Goal: Information Seeking & Learning: Learn about a topic

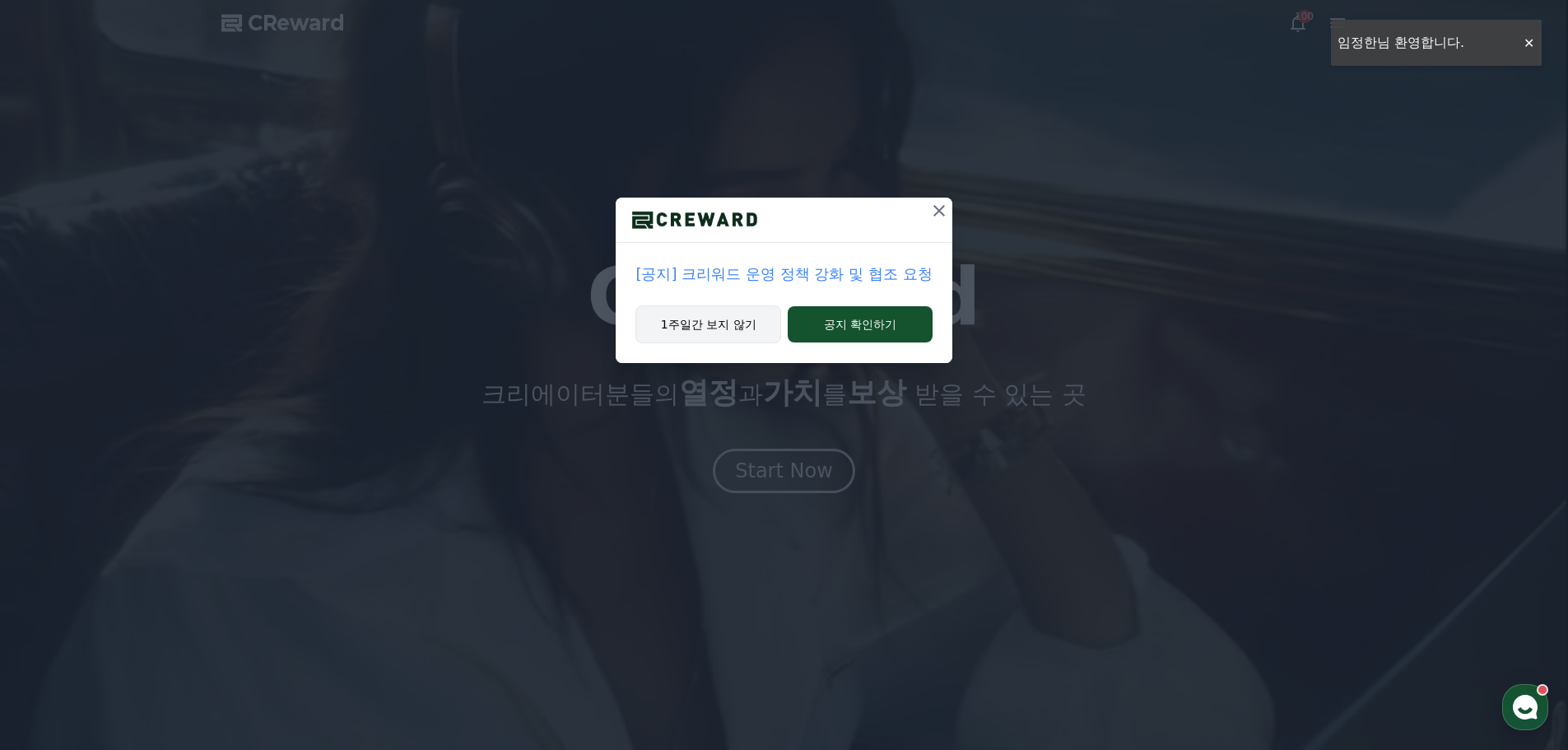
click at [711, 324] on button "1주일간 보지 않기" at bounding box center [709, 324] width 146 height 38
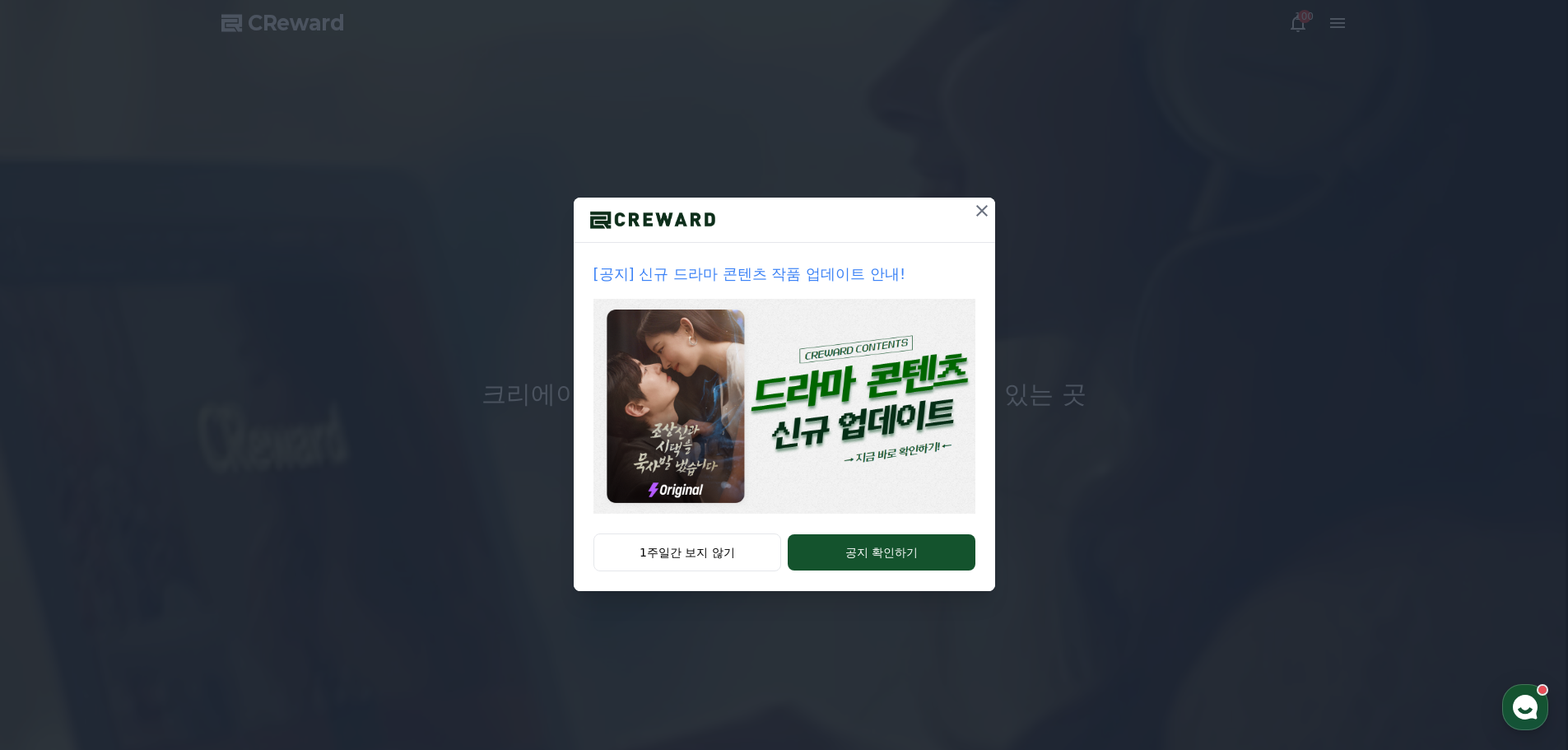
click at [980, 215] on icon at bounding box center [981, 211] width 20 height 20
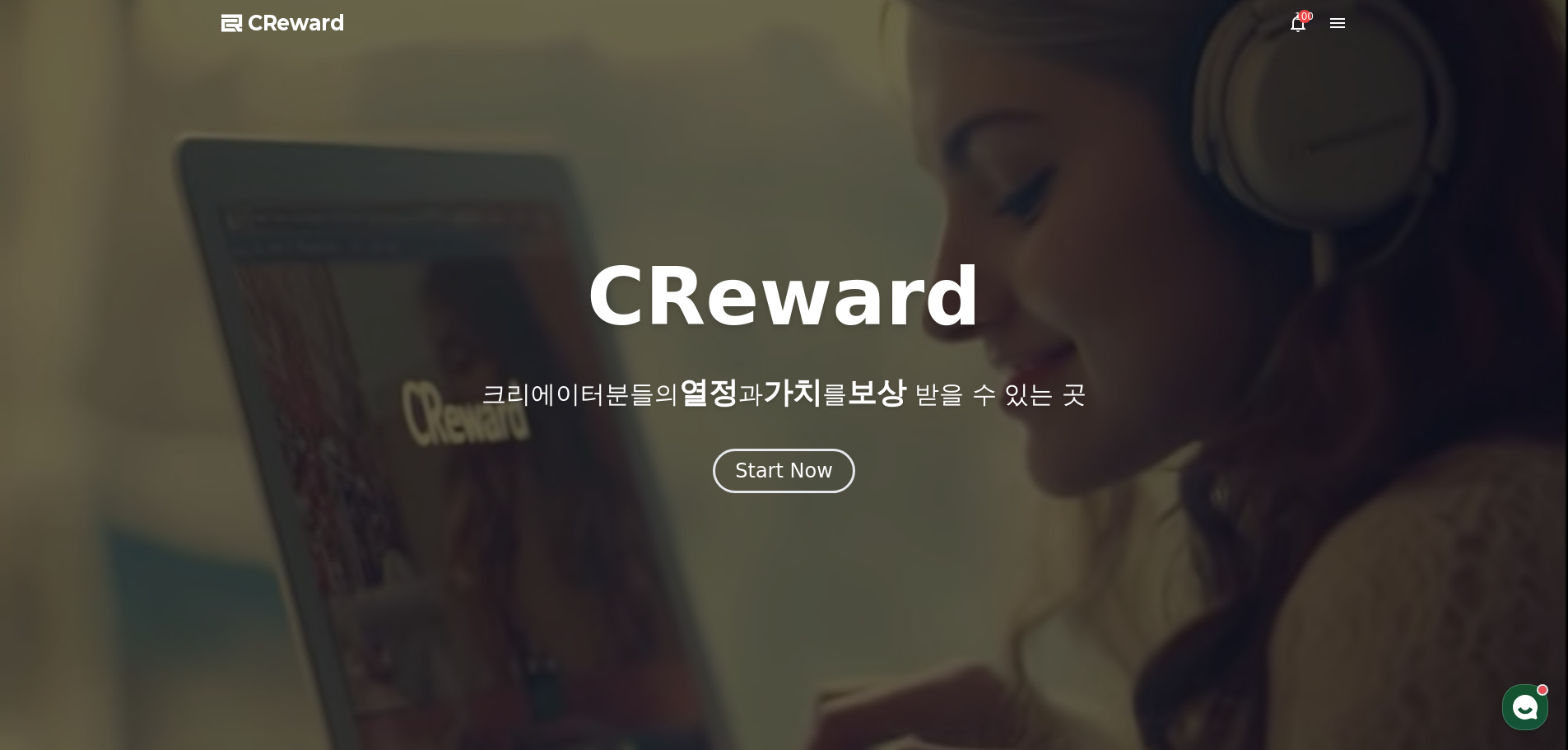
click at [1303, 14] on div "100" at bounding box center [1305, 17] width 14 height 14
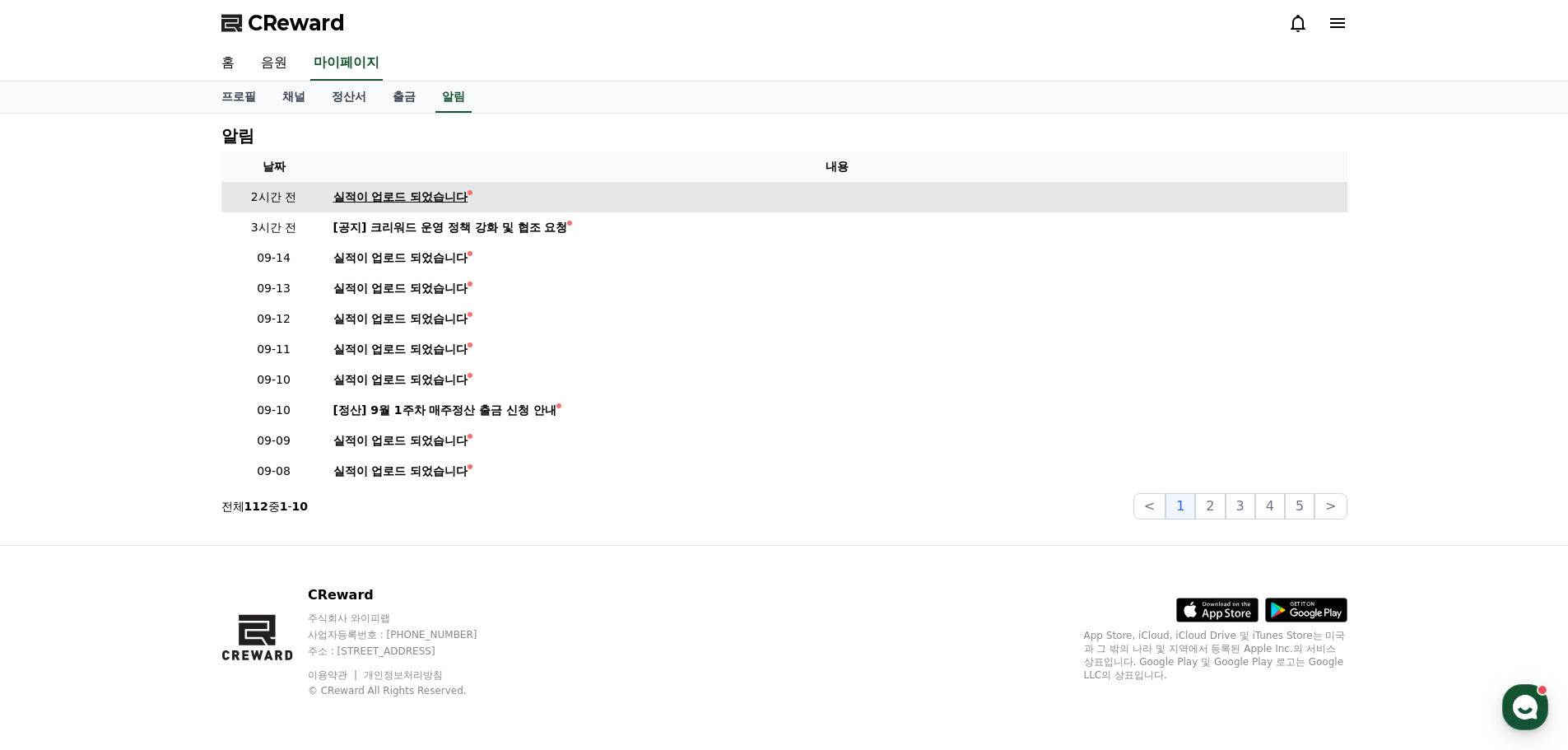
click at [353, 196] on div "실적이 업로드 되었습니다" at bounding box center [401, 197] width 135 height 17
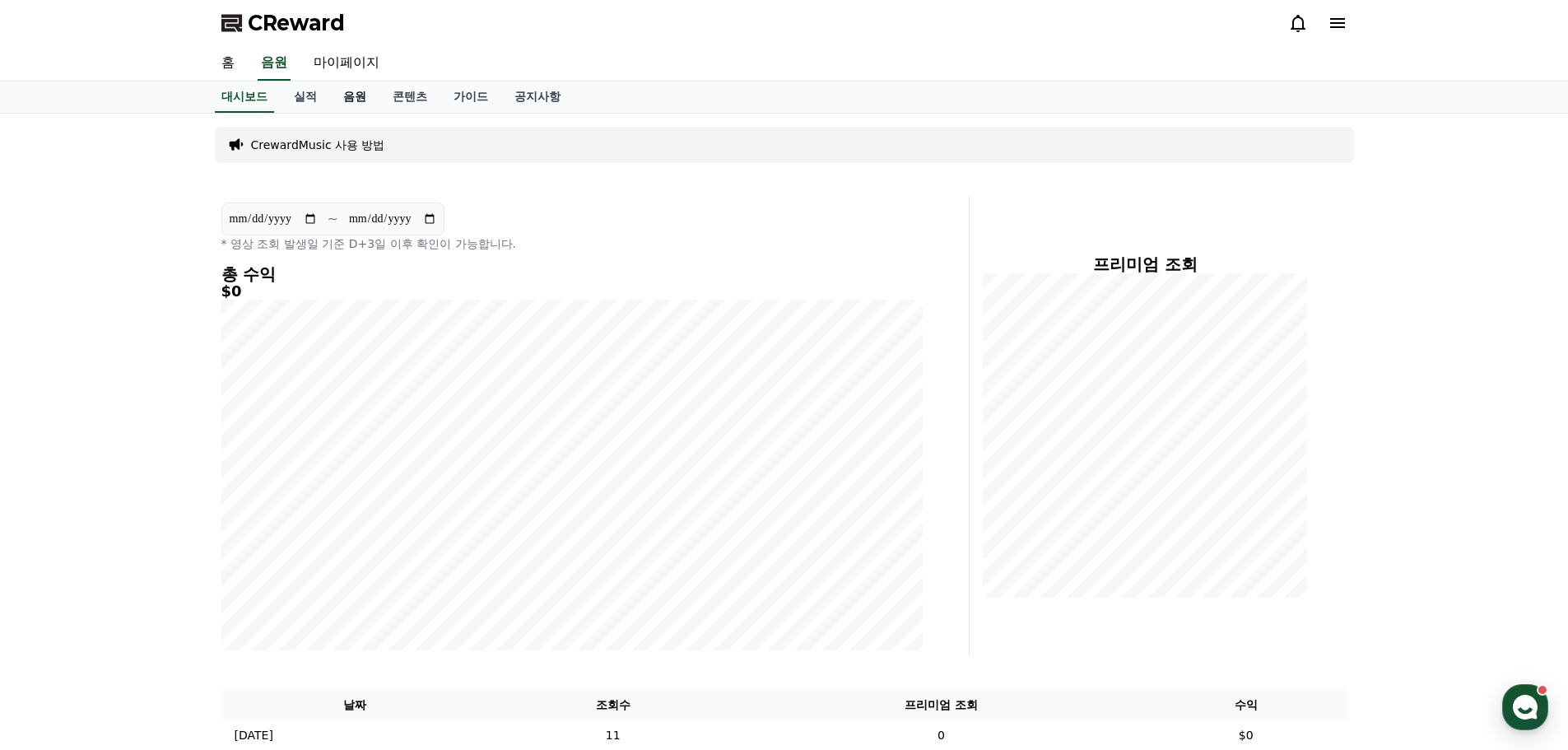
click at [345, 98] on link "음원" at bounding box center [355, 97] width 49 height 31
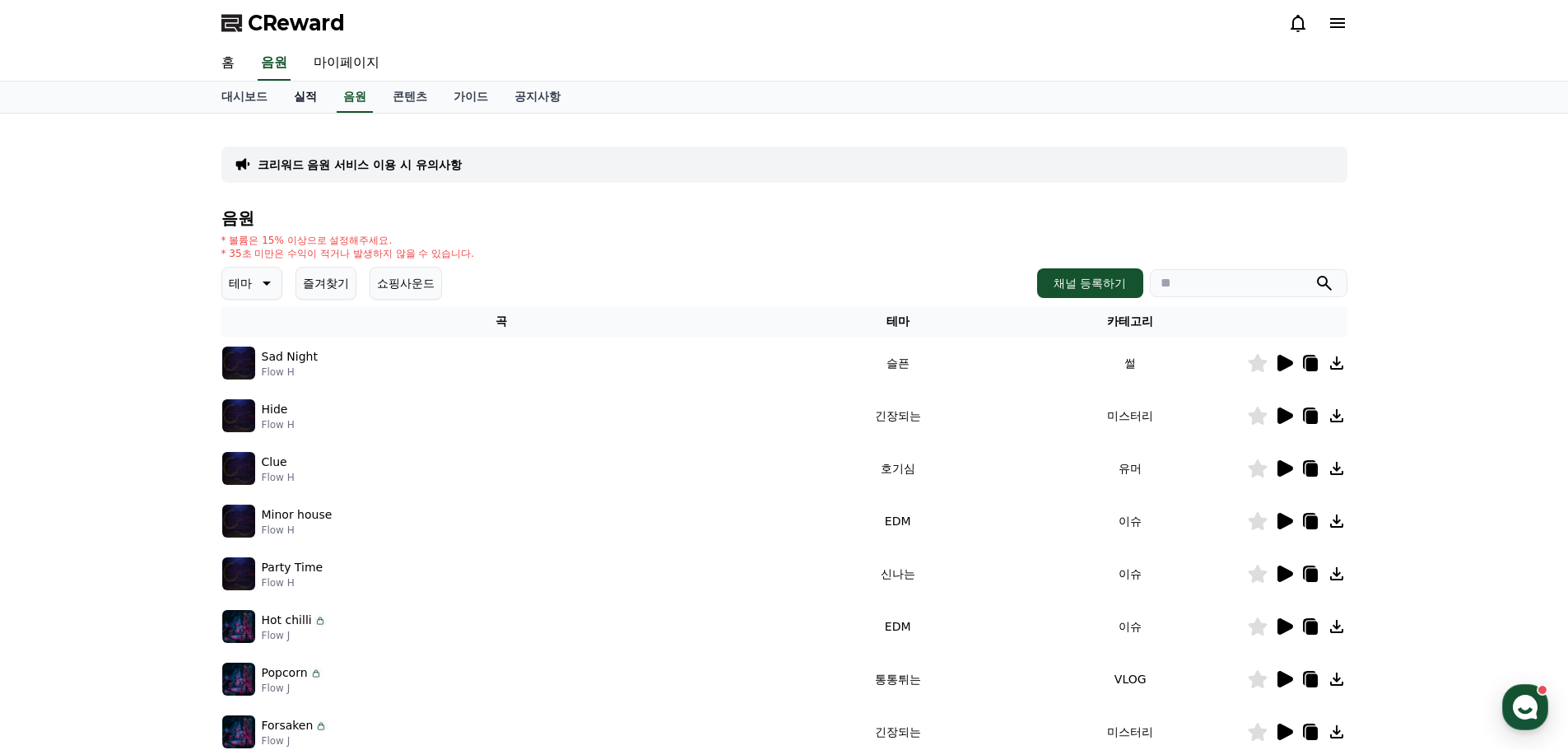
click at [311, 99] on link "실적" at bounding box center [306, 97] width 49 height 31
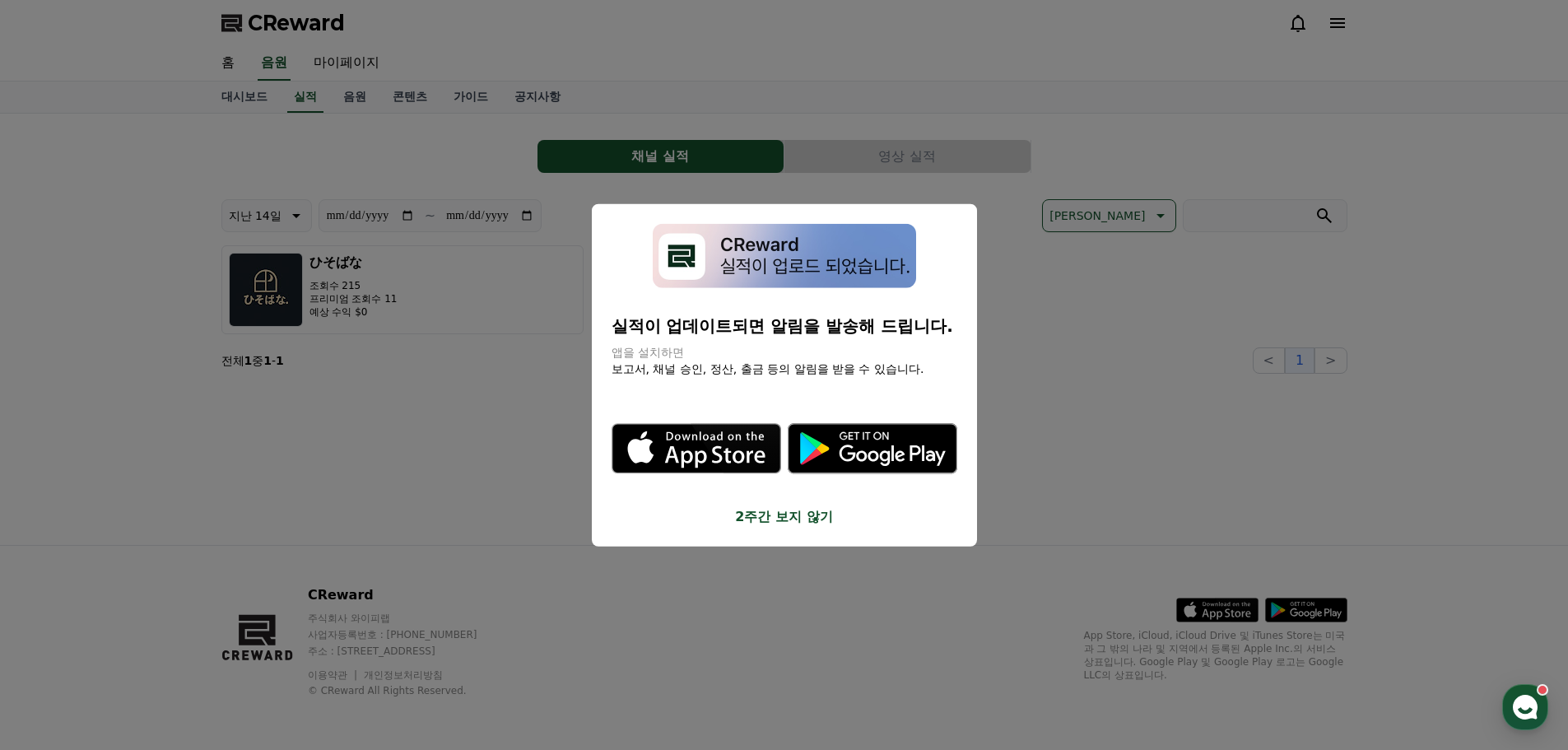
click at [787, 519] on button "2주간 보지 않기" at bounding box center [784, 516] width 346 height 20
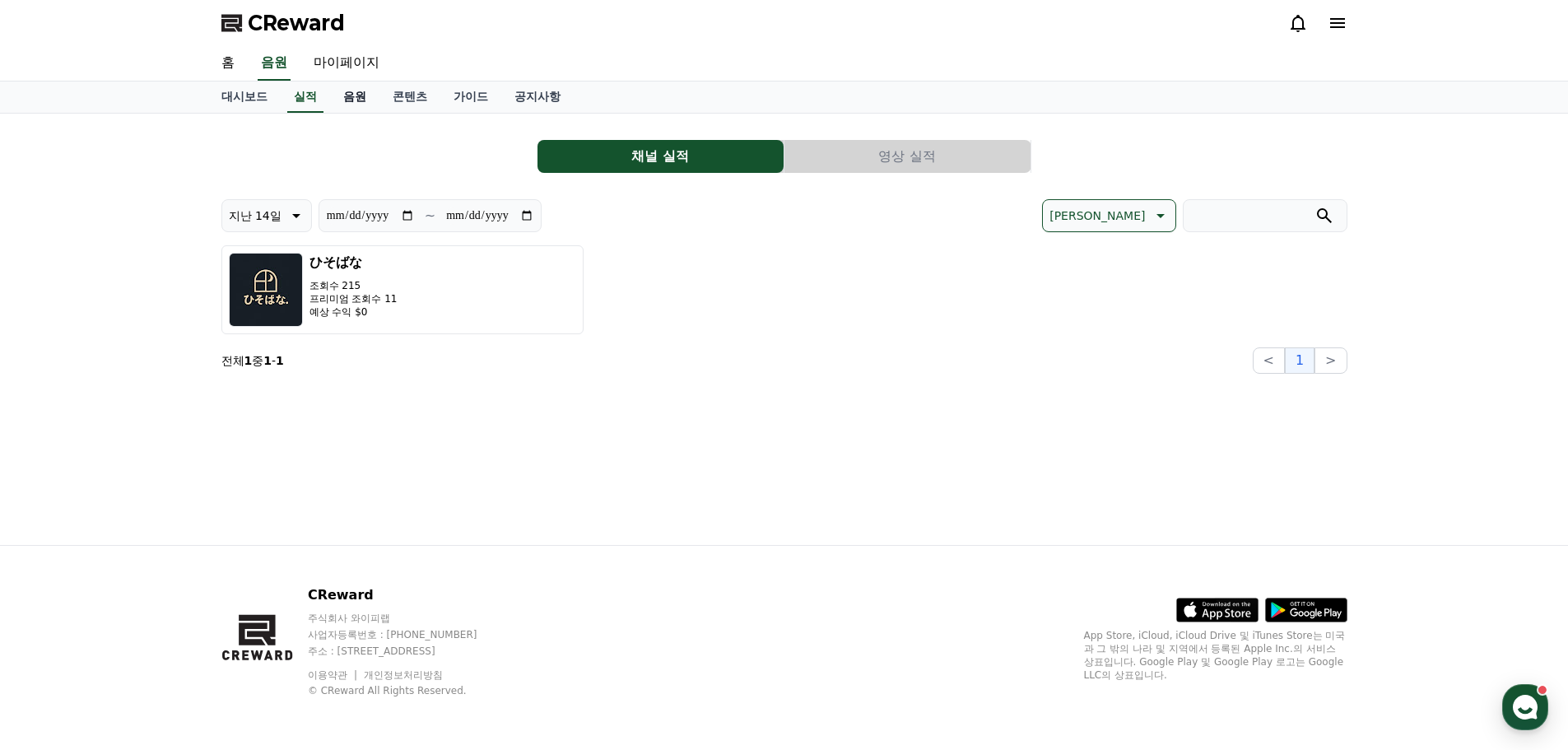
click at [359, 102] on link "음원" at bounding box center [355, 97] width 49 height 31
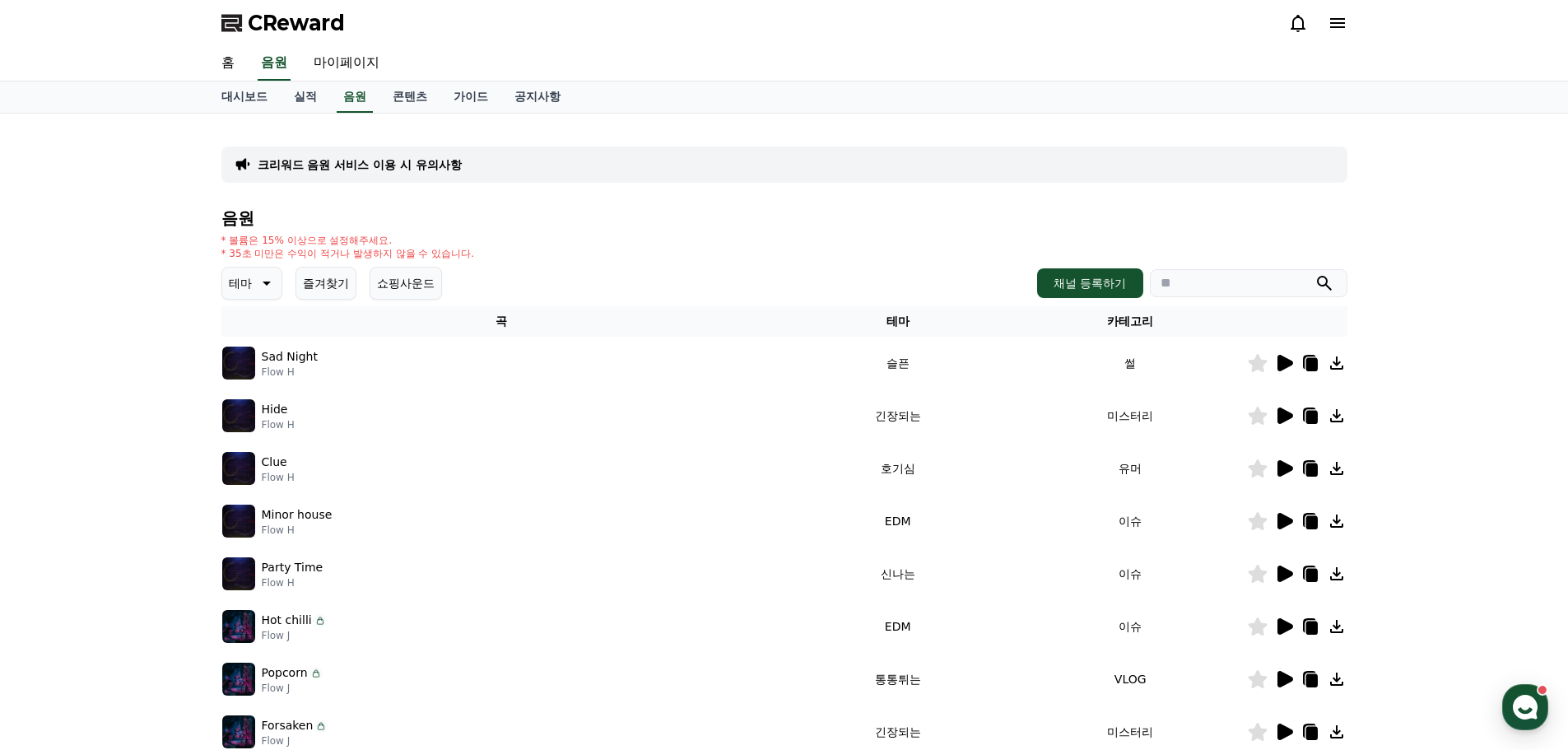
click at [257, 293] on button "테마" at bounding box center [252, 283] width 61 height 33
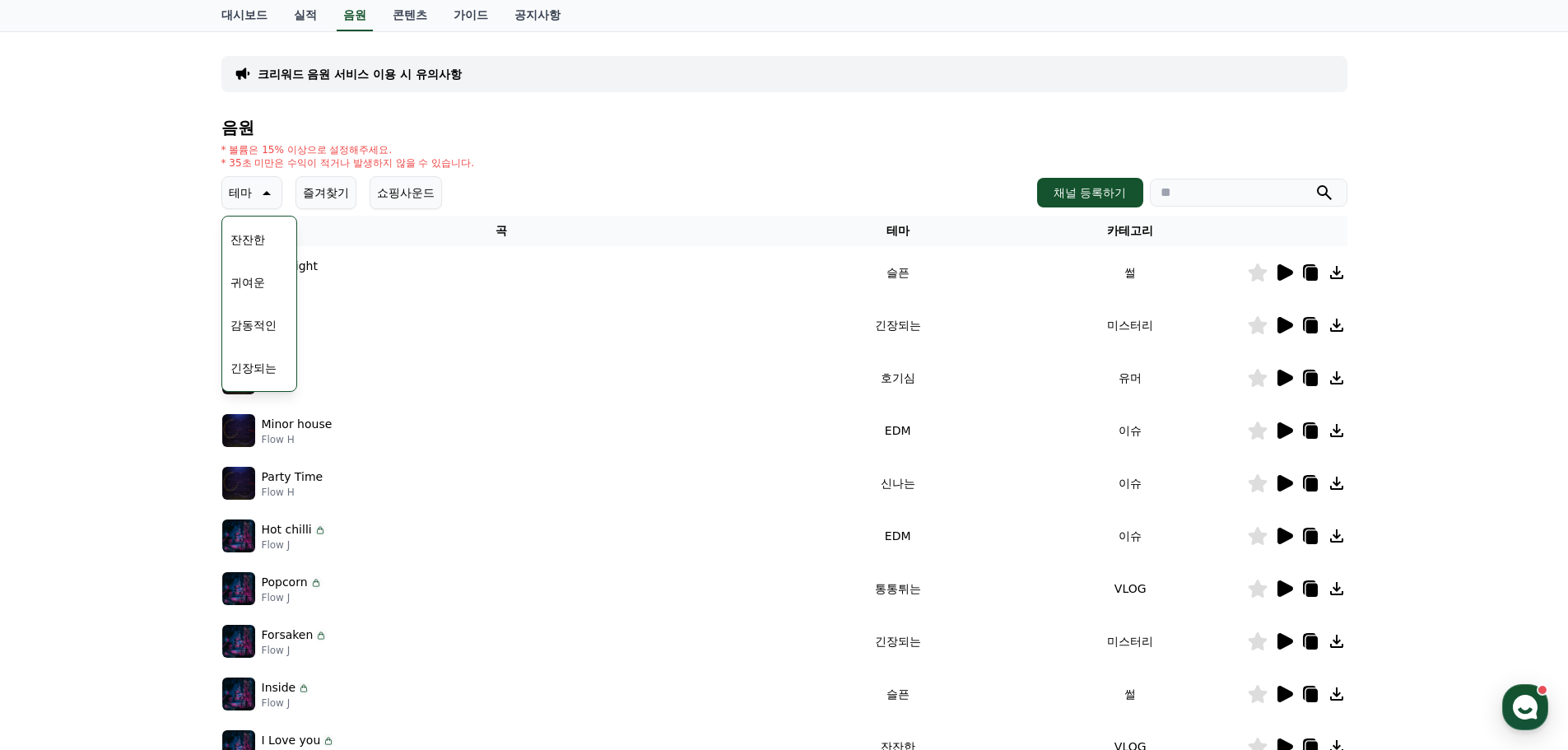
scroll to position [679, 0]
click at [241, 365] on button "코믹한" at bounding box center [248, 371] width 48 height 37
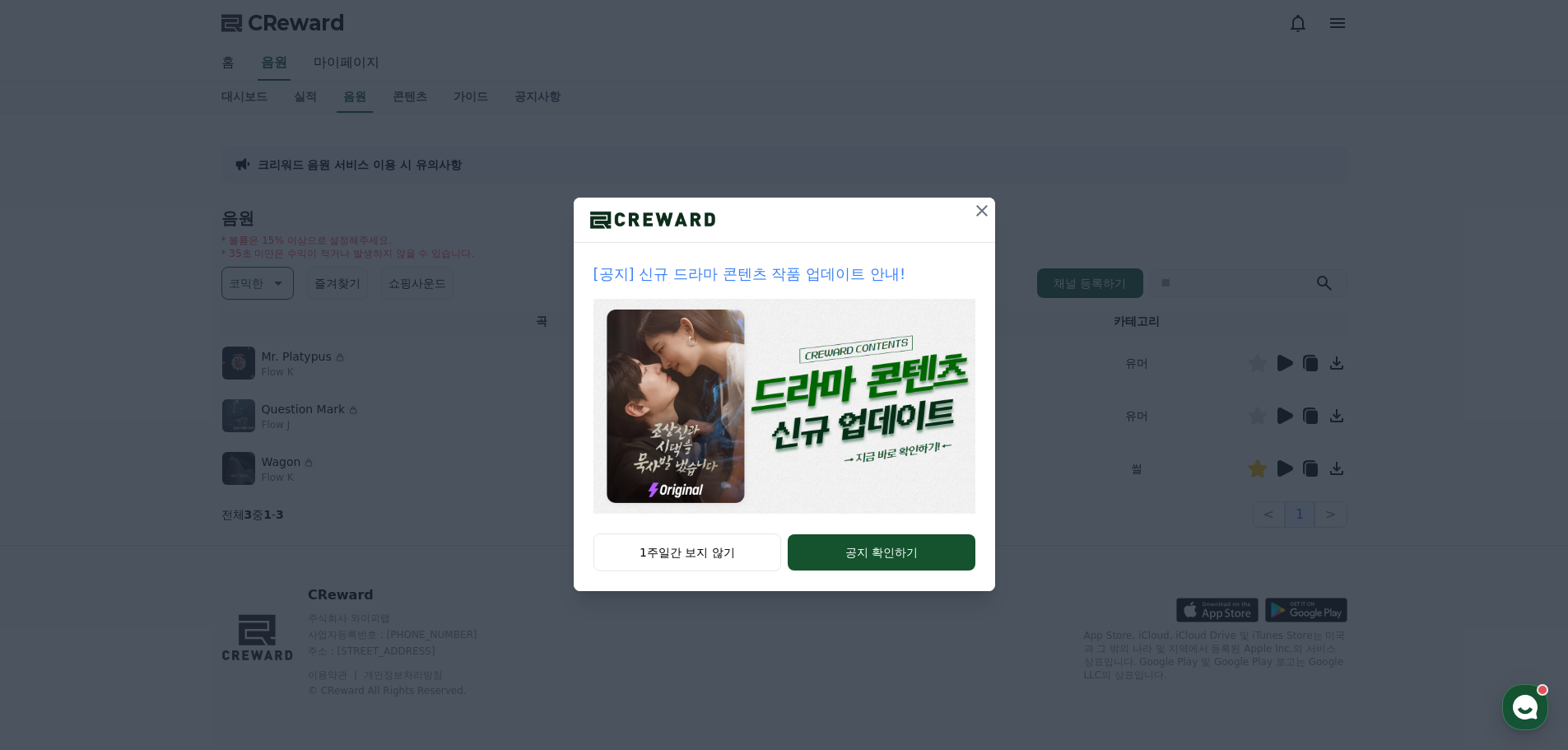
click at [986, 206] on icon at bounding box center [981, 211] width 20 height 20
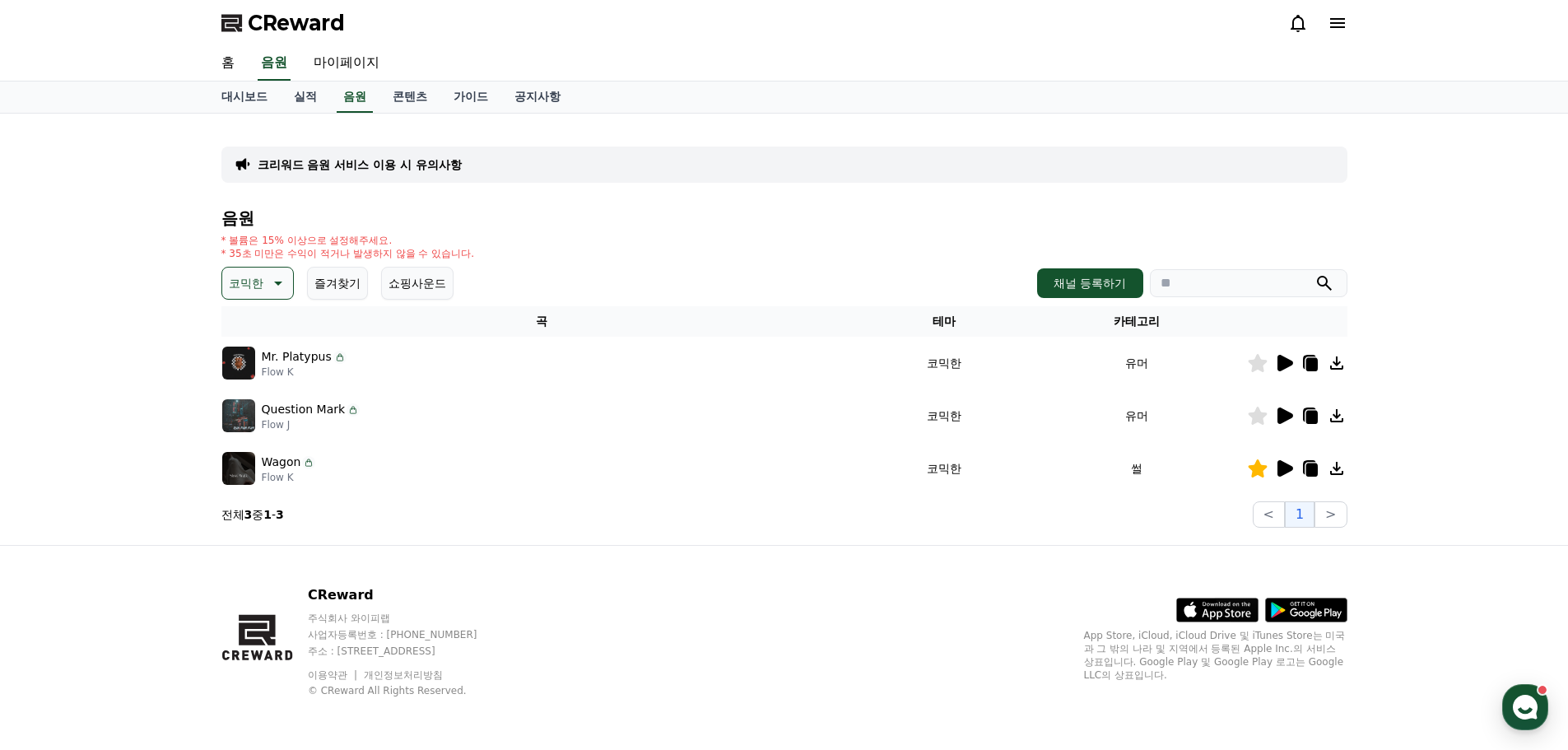
click at [1316, 414] on icon at bounding box center [1312, 418] width 12 height 14
click at [235, 54] on link "홈" at bounding box center [228, 63] width 40 height 35
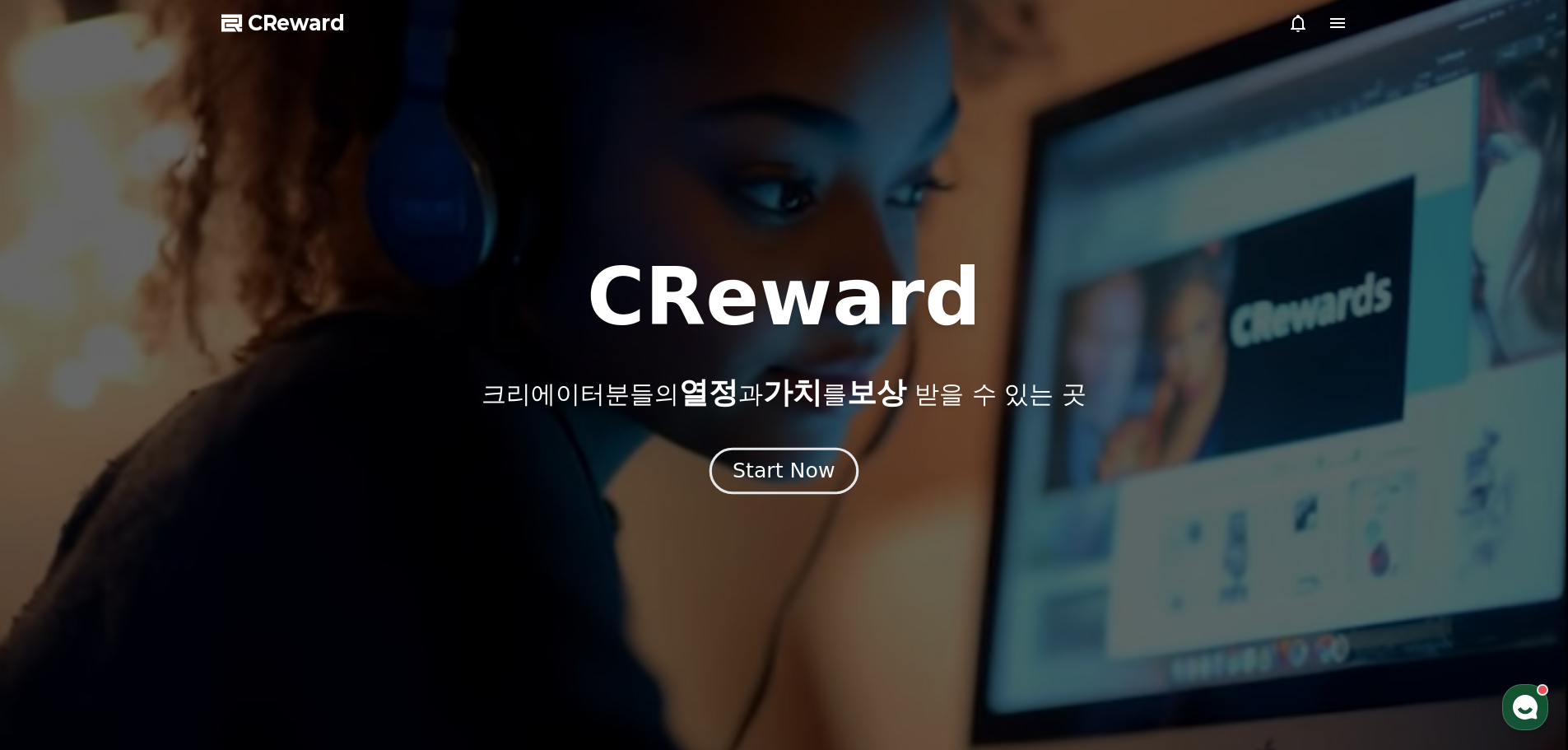
click at [794, 463] on div "Start Now" at bounding box center [784, 471] width 102 height 28
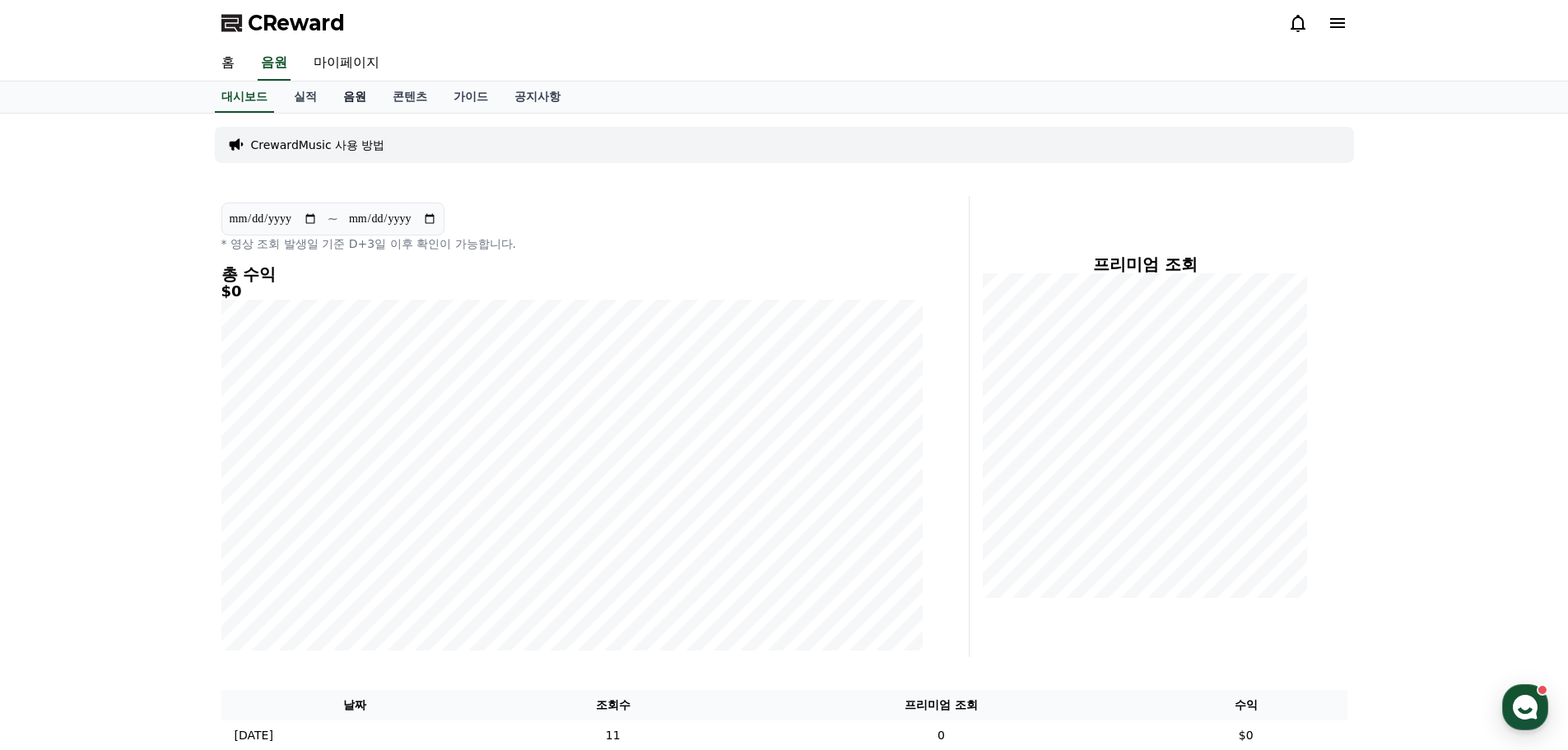
click at [353, 93] on link "음원" at bounding box center [355, 97] width 49 height 31
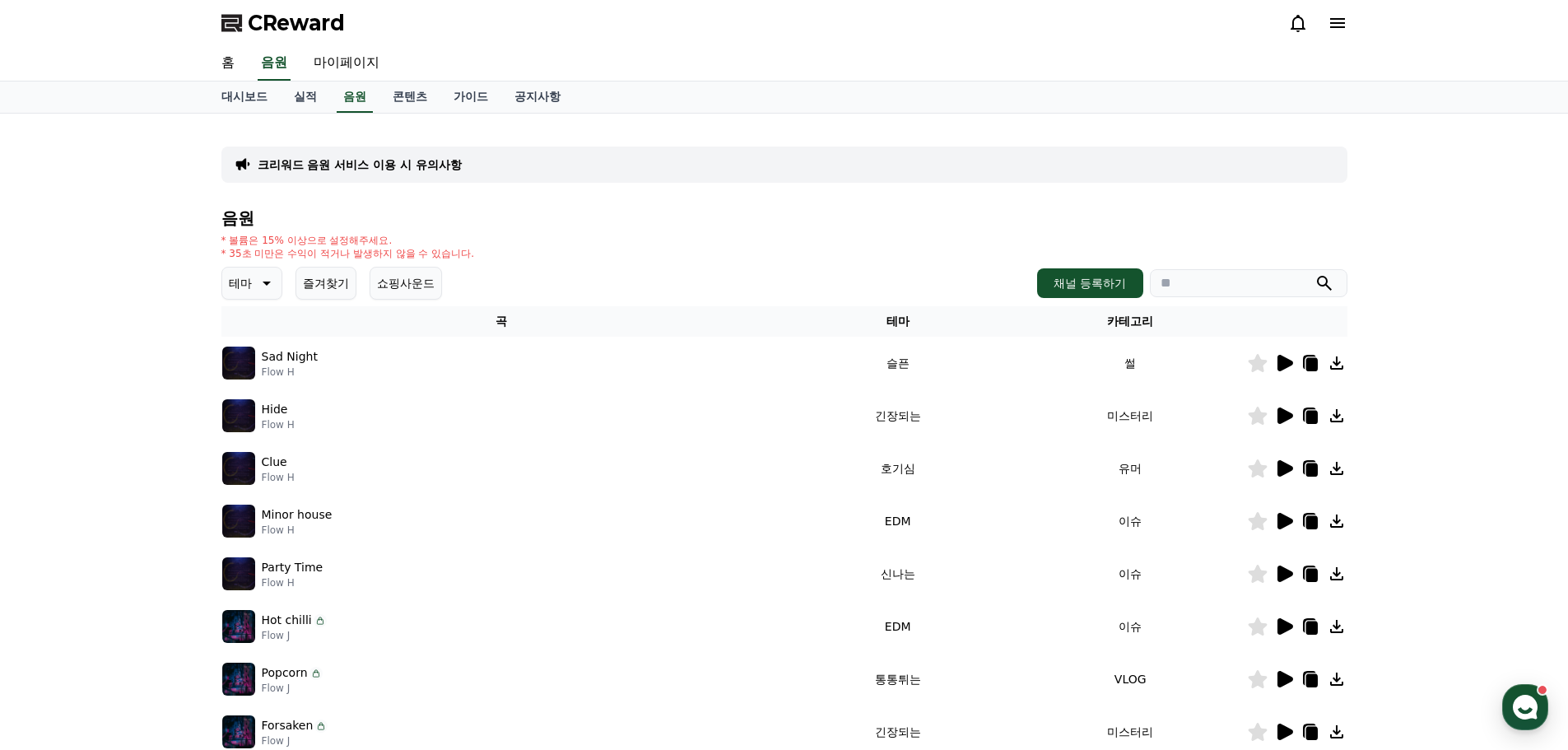
click at [239, 274] on p "테마" at bounding box center [240, 283] width 23 height 23
click at [255, 409] on button "호기심" at bounding box center [248, 413] width 48 height 37
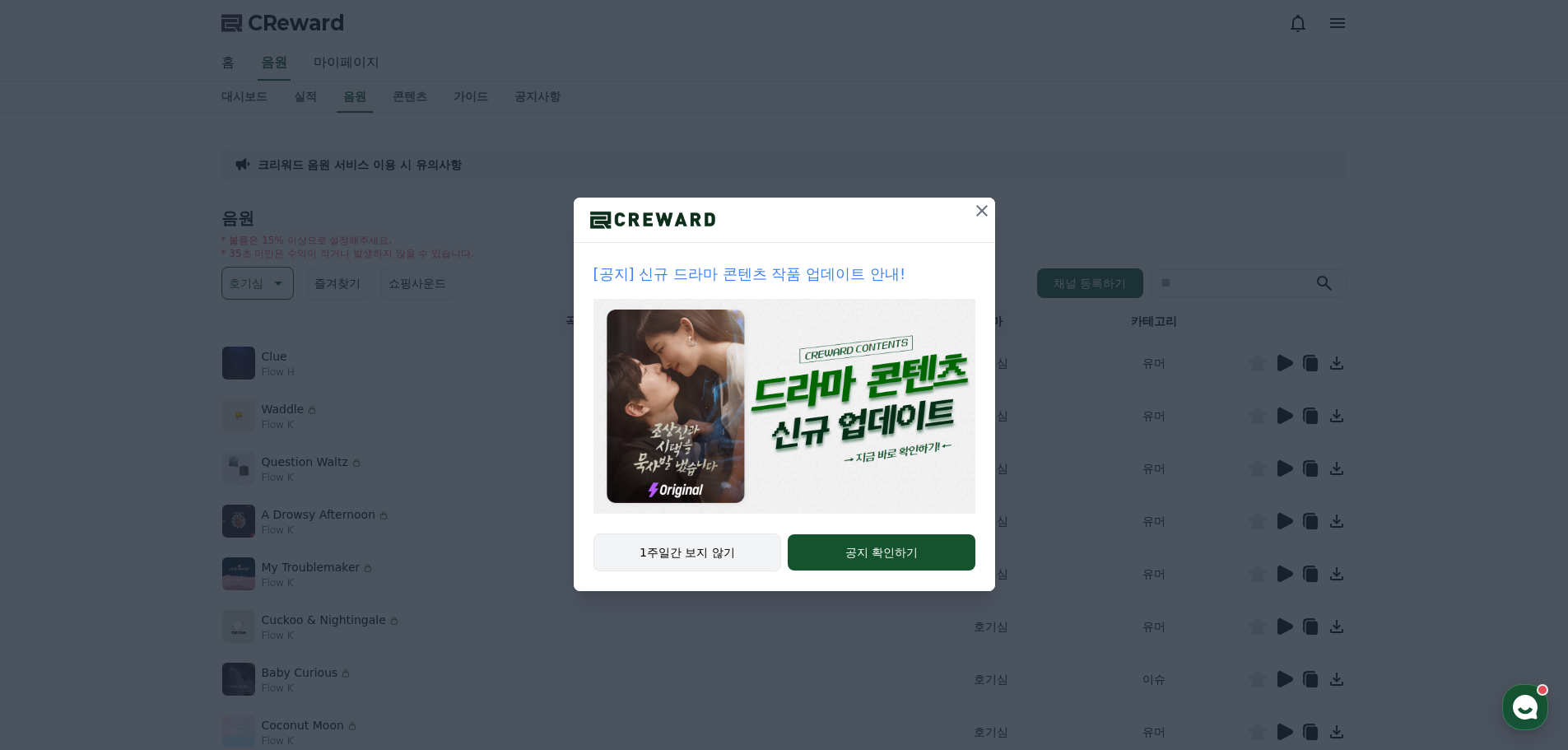
click at [668, 548] on button "1주일간 보지 않기" at bounding box center [688, 552] width 188 height 38
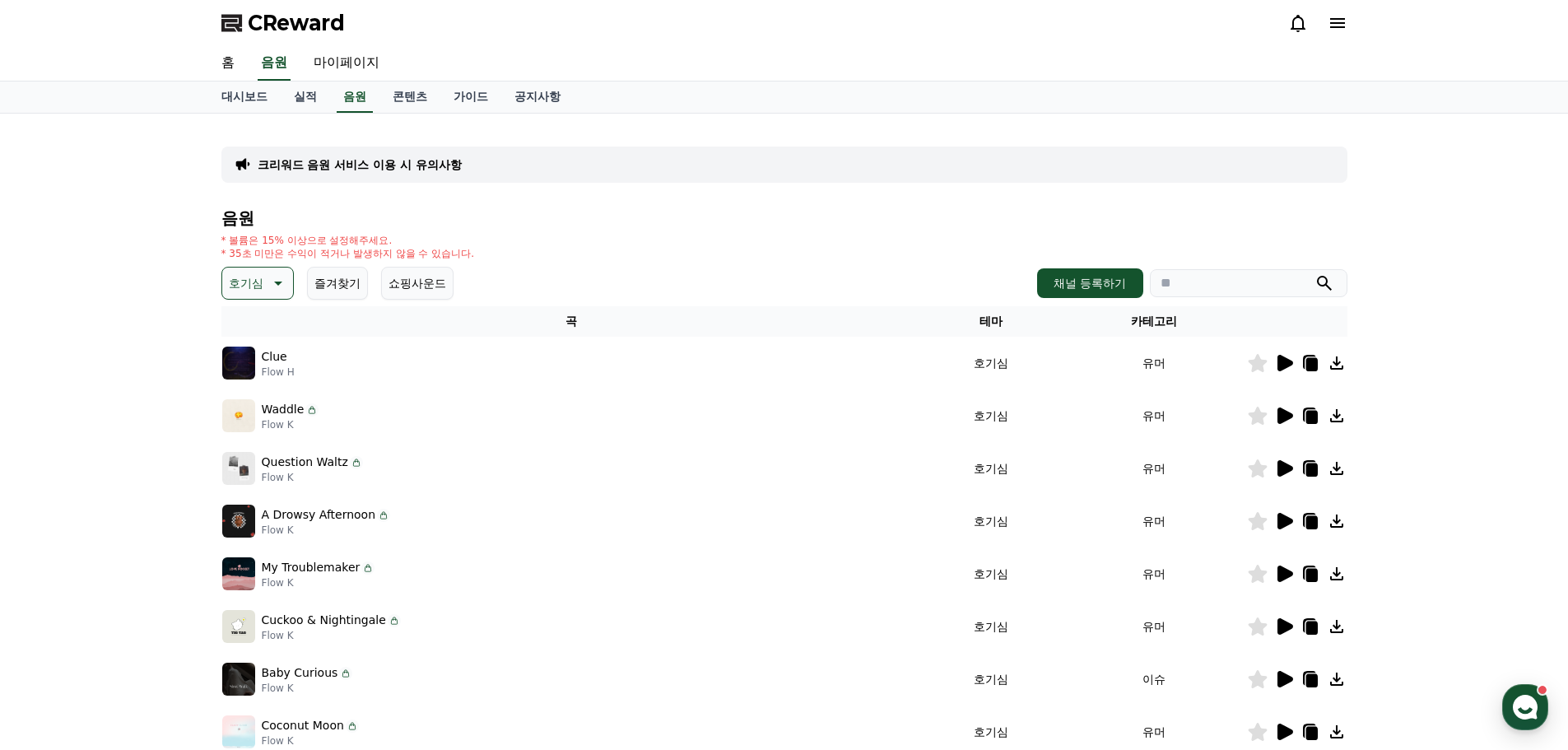
click at [1290, 366] on icon at bounding box center [1285, 363] width 15 height 16
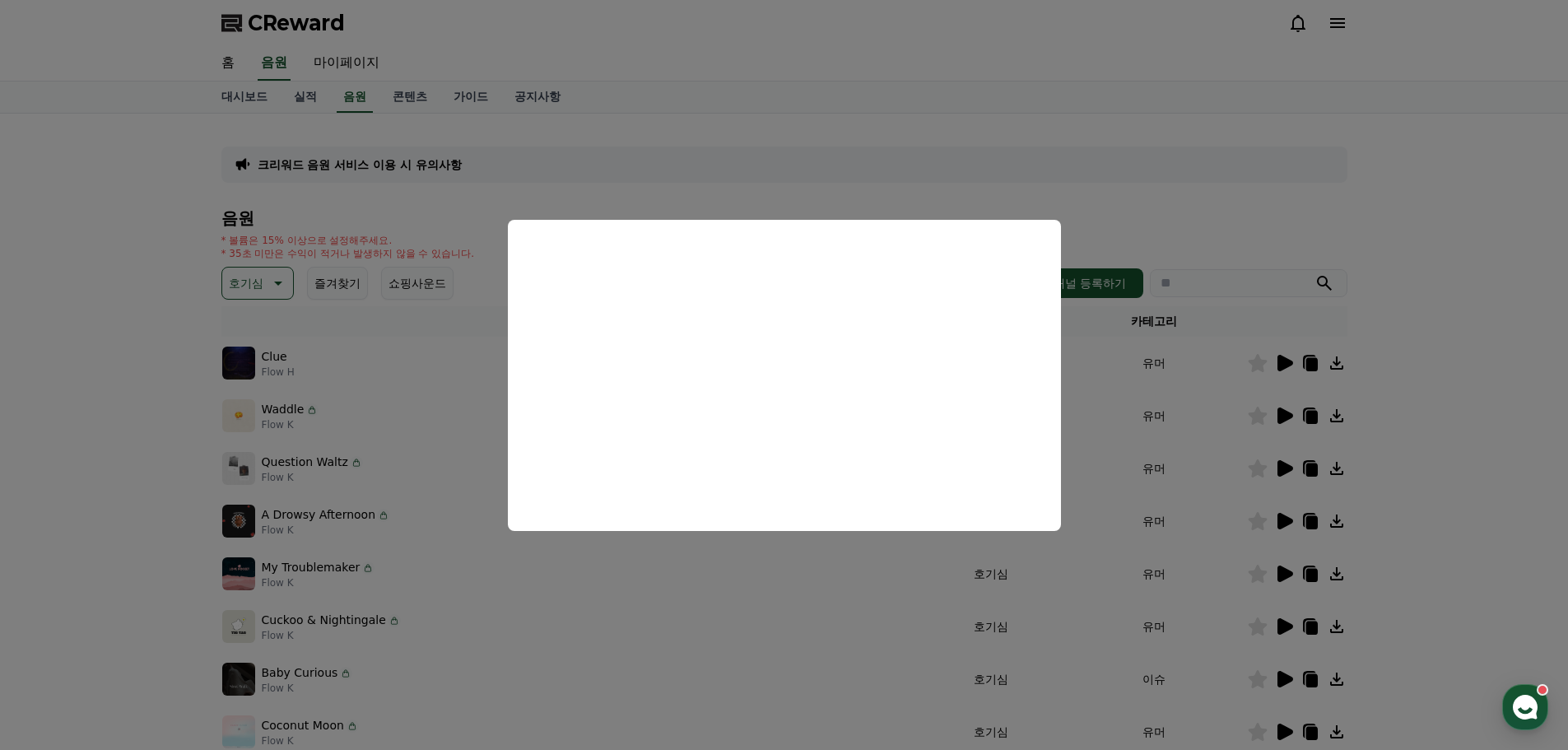
click at [155, 482] on button "close modal" at bounding box center [784, 375] width 1568 height 750
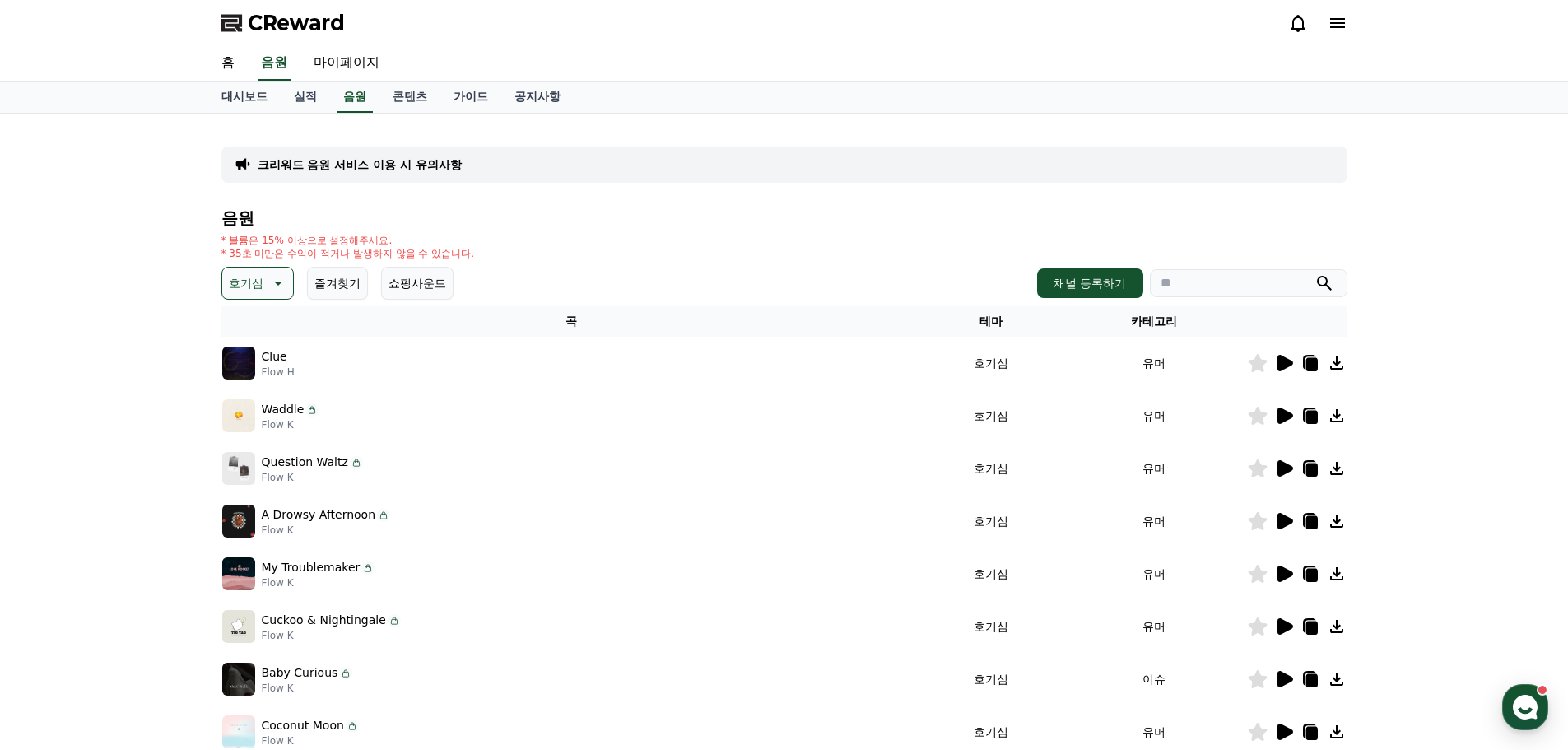
click at [1291, 418] on icon at bounding box center [1285, 415] width 15 height 16
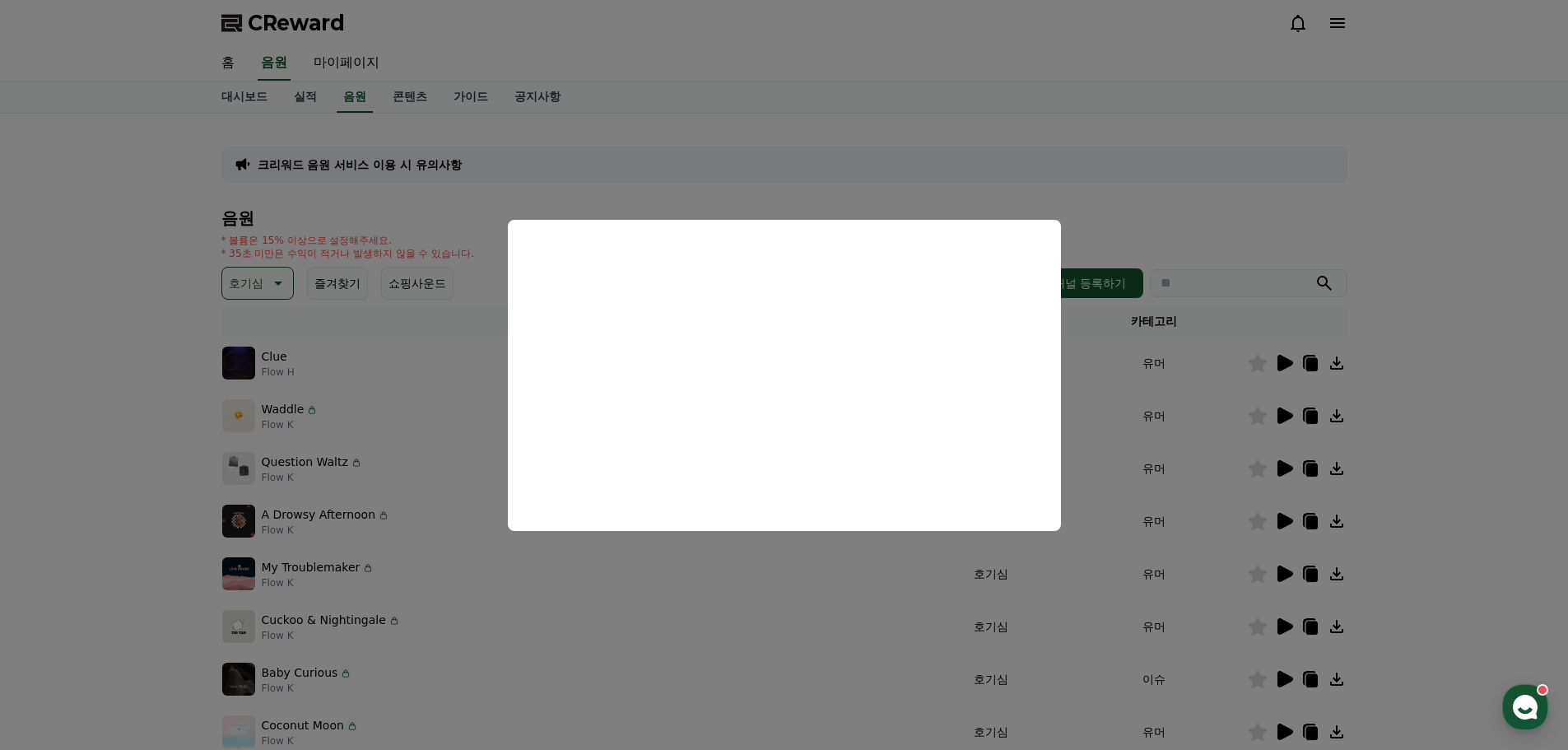
click at [143, 391] on button "close modal" at bounding box center [784, 375] width 1568 height 750
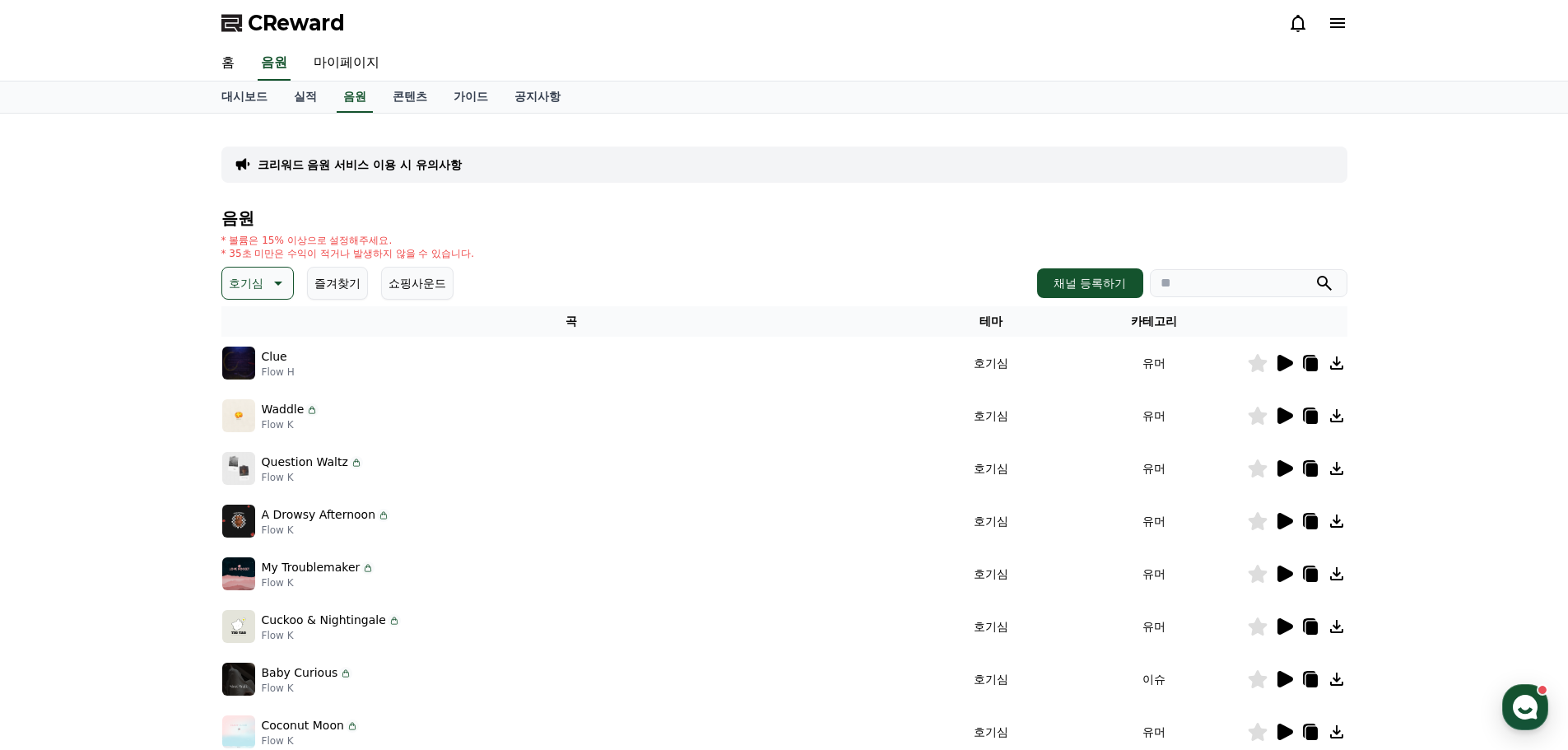
click at [1283, 466] on icon at bounding box center [1285, 468] width 15 height 16
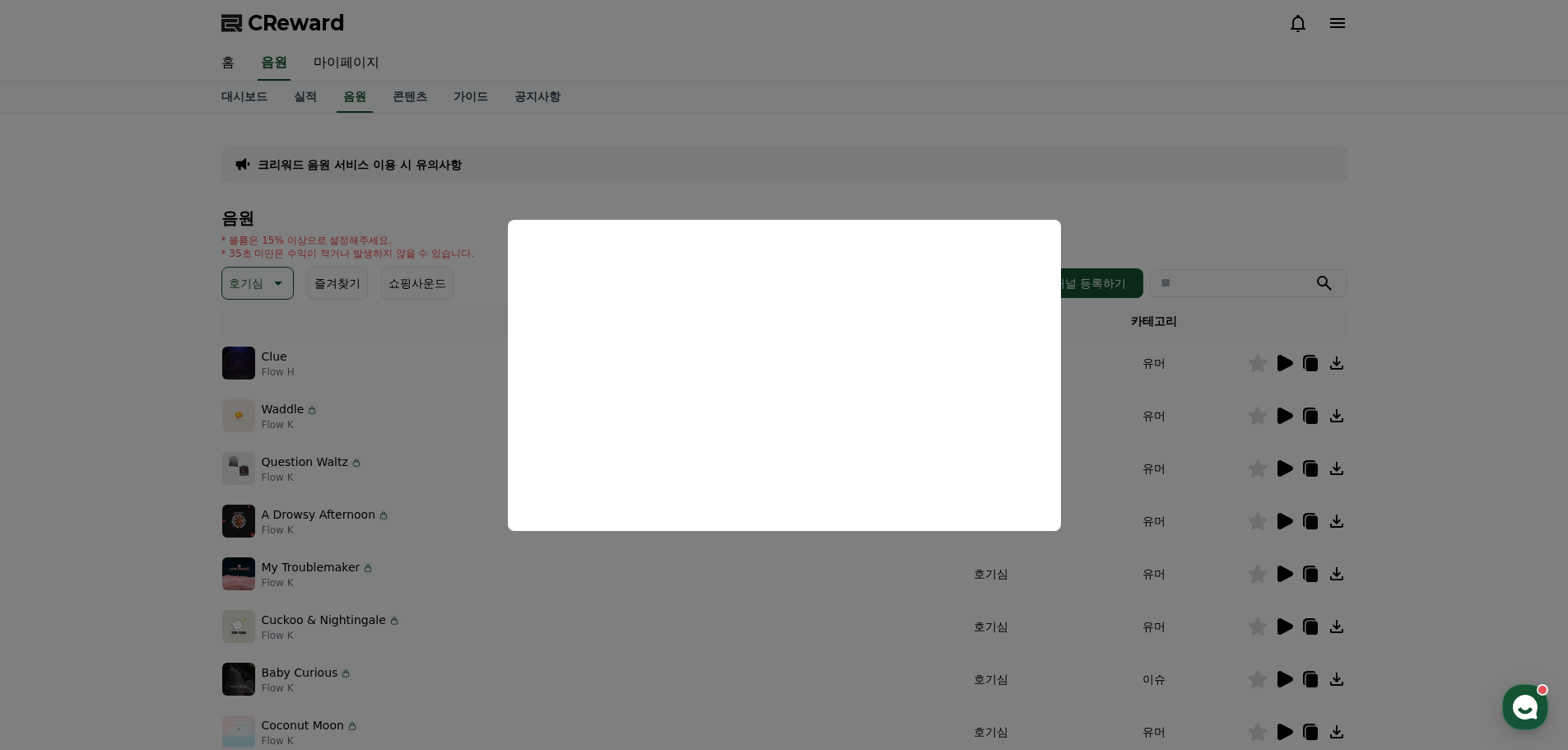
click at [197, 547] on button "close modal" at bounding box center [784, 375] width 1568 height 750
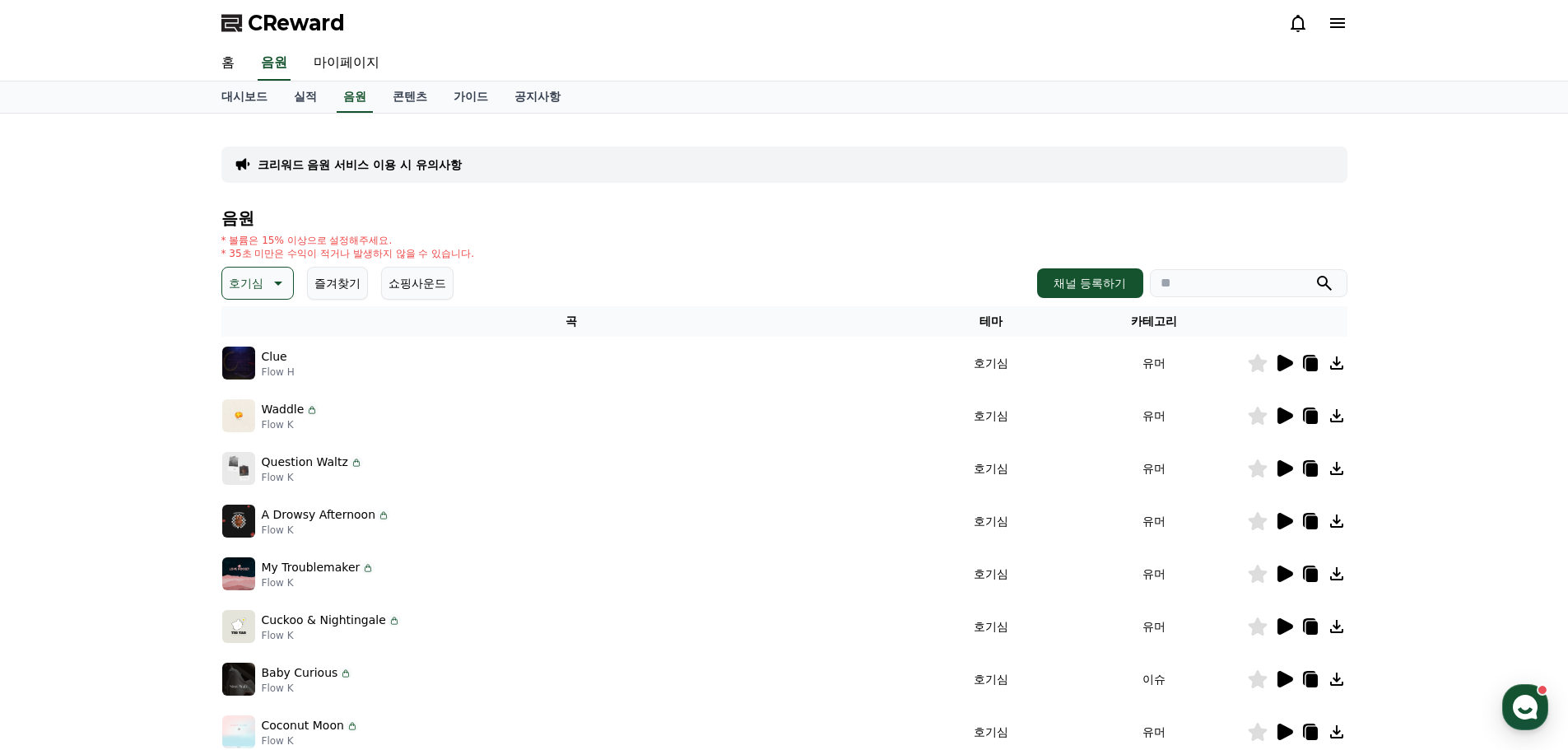
click at [1286, 519] on icon at bounding box center [1285, 521] width 15 height 16
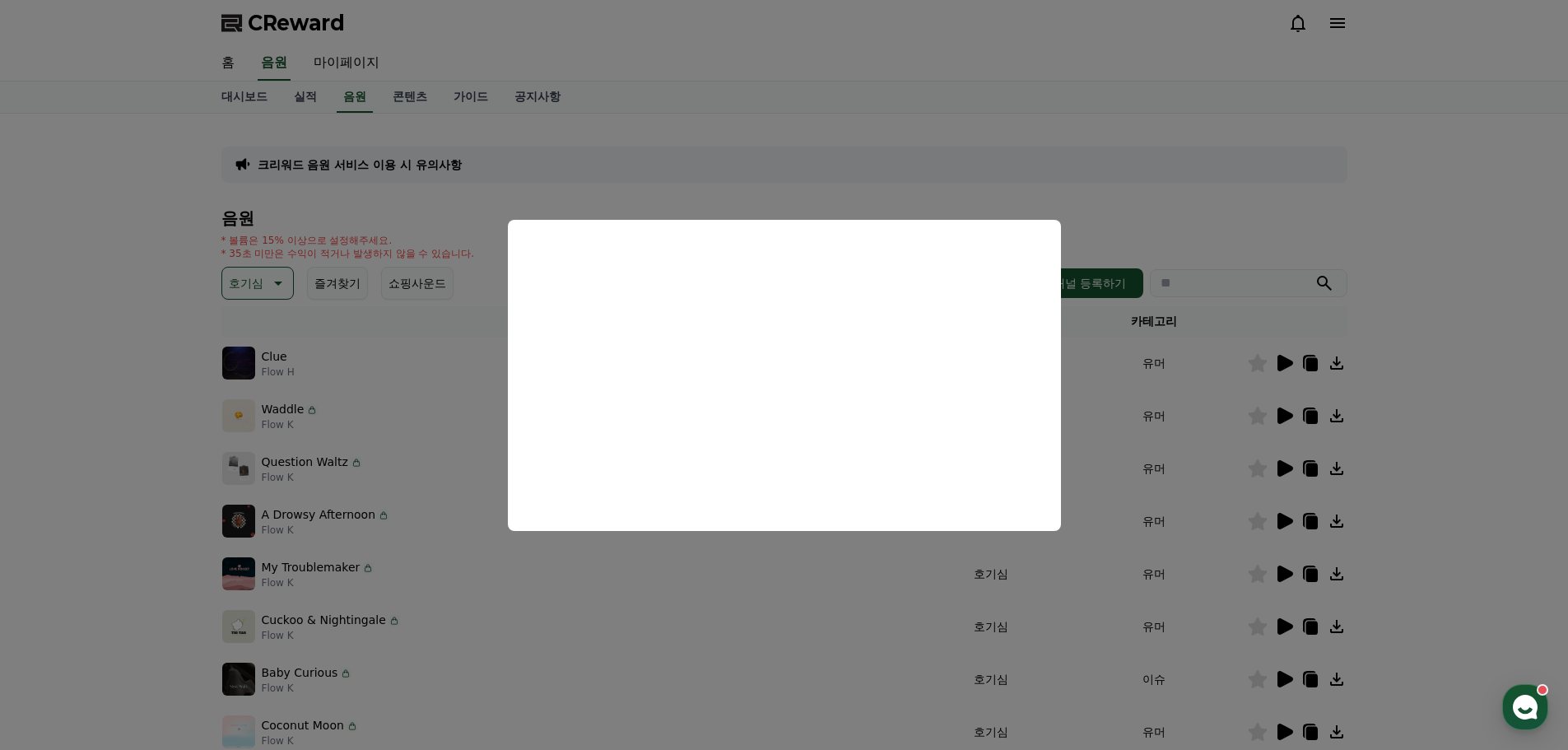
click at [171, 447] on button "close modal" at bounding box center [784, 375] width 1568 height 750
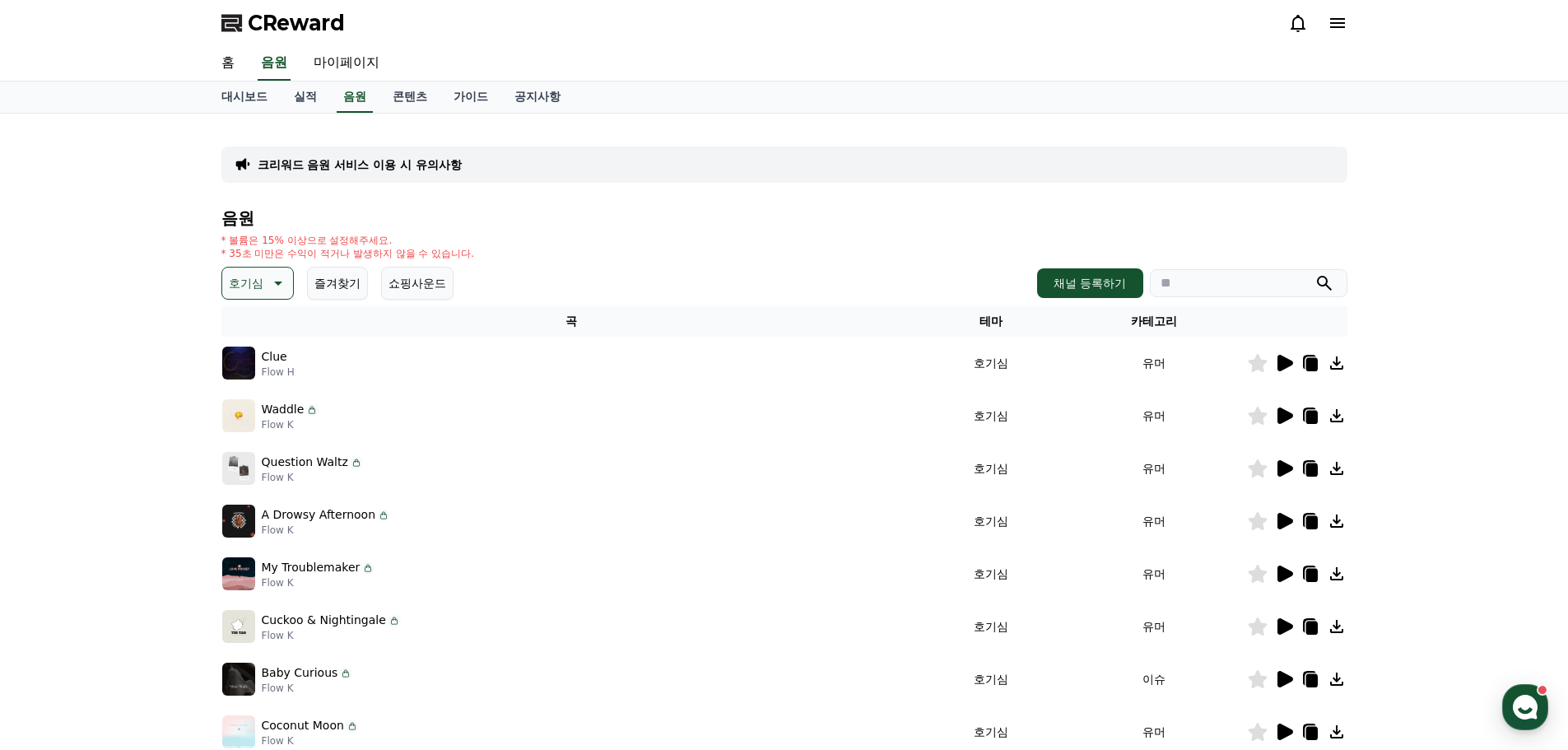
click at [245, 568] on img at bounding box center [239, 574] width 33 height 33
click at [287, 577] on p "Flow K" at bounding box center [318, 584] width 114 height 14
click at [304, 567] on p "My Troublemaker" at bounding box center [311, 567] width 98 height 17
click at [1284, 576] on icon at bounding box center [1285, 573] width 15 height 16
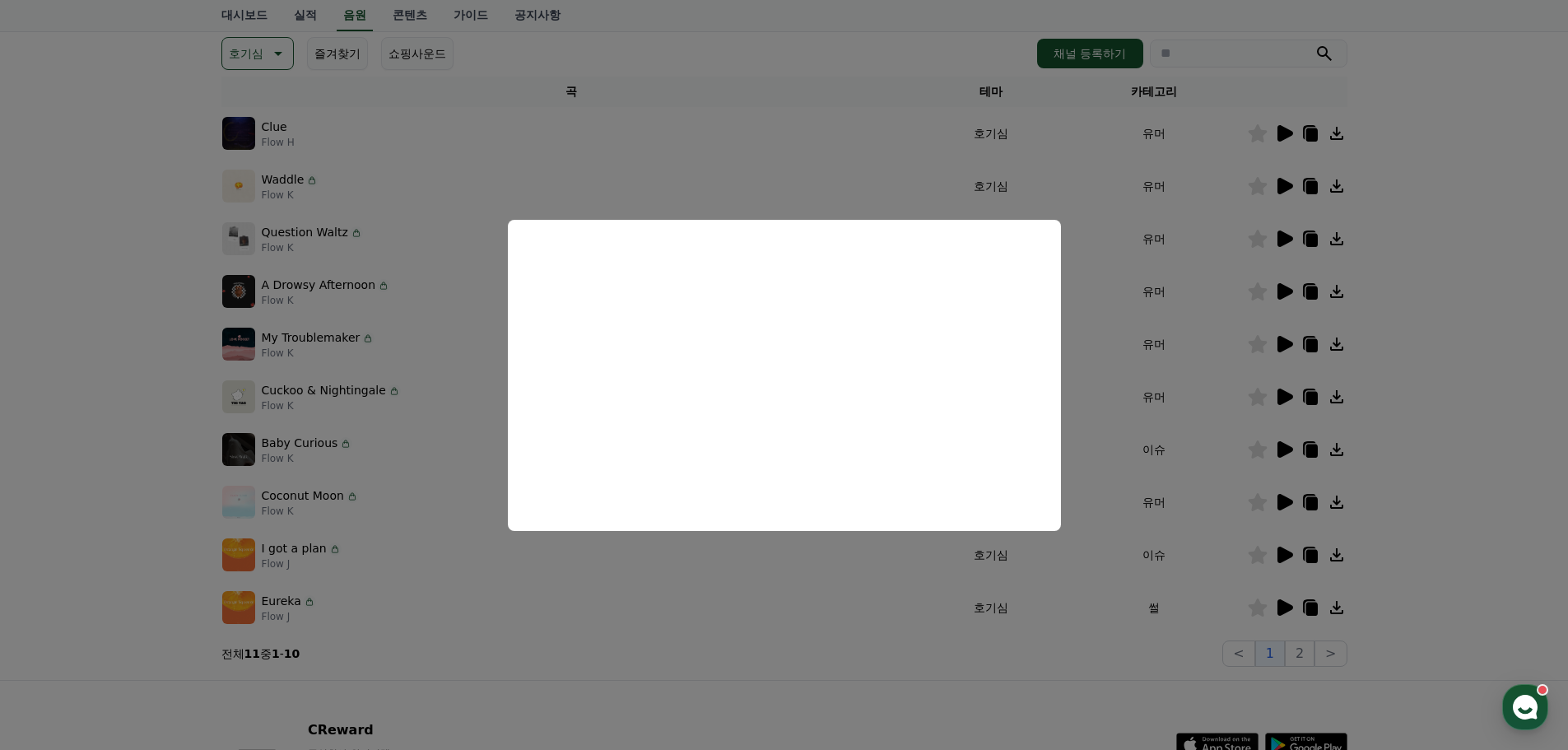
scroll to position [274, 0]
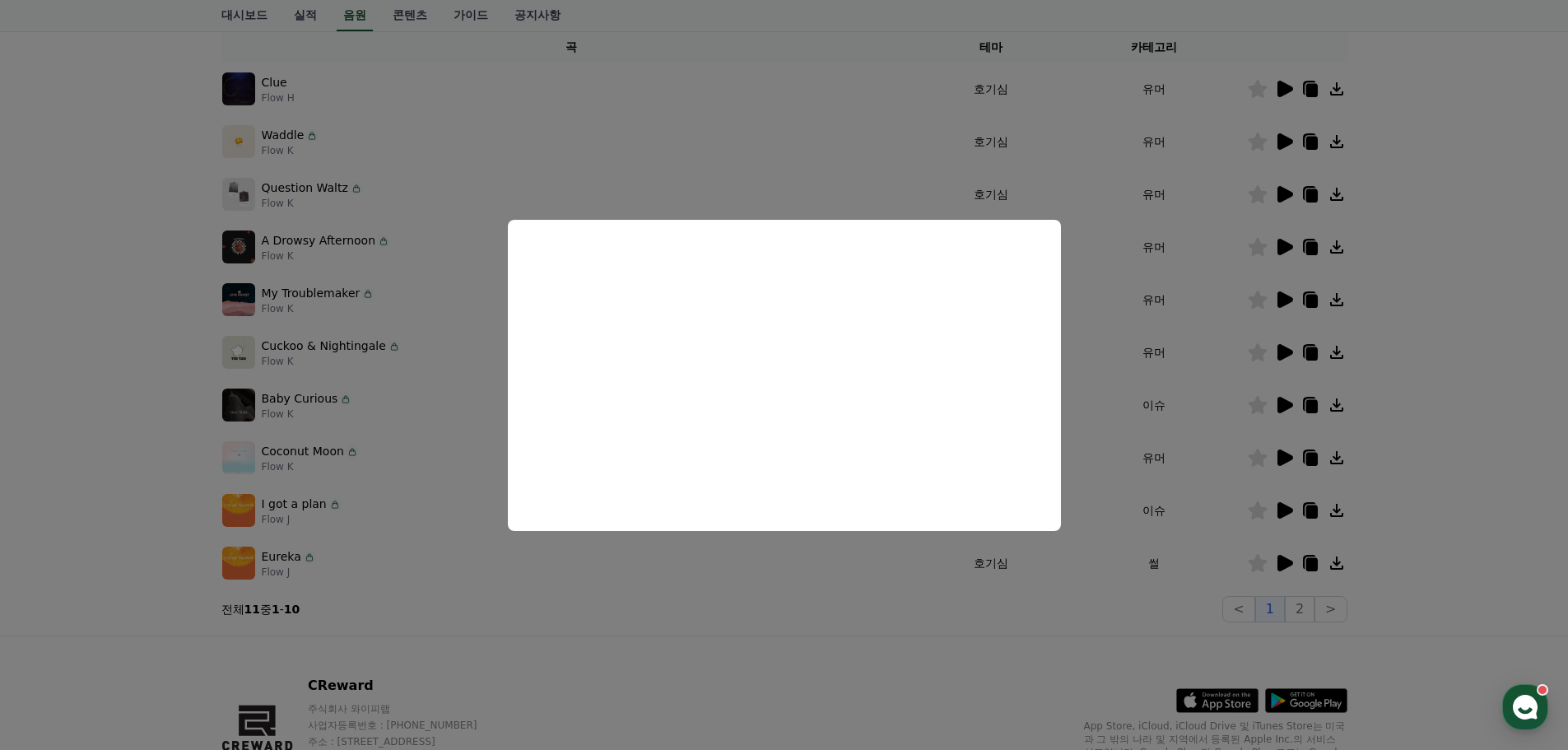
click at [359, 366] on button "close modal" at bounding box center [784, 375] width 1568 height 750
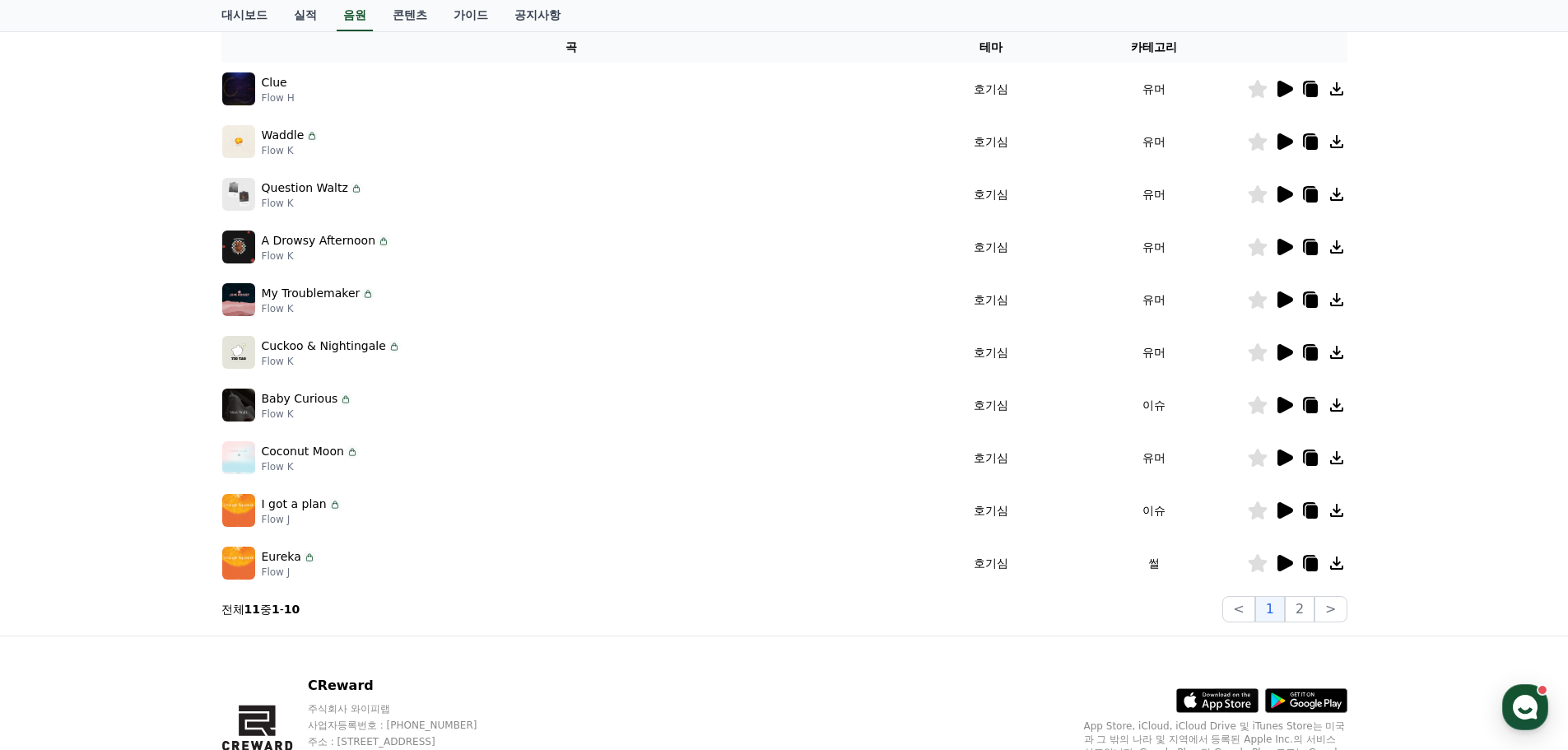
click at [283, 359] on p "Flow K" at bounding box center [331, 362] width 139 height 14
click at [1288, 353] on icon at bounding box center [1285, 352] width 15 height 16
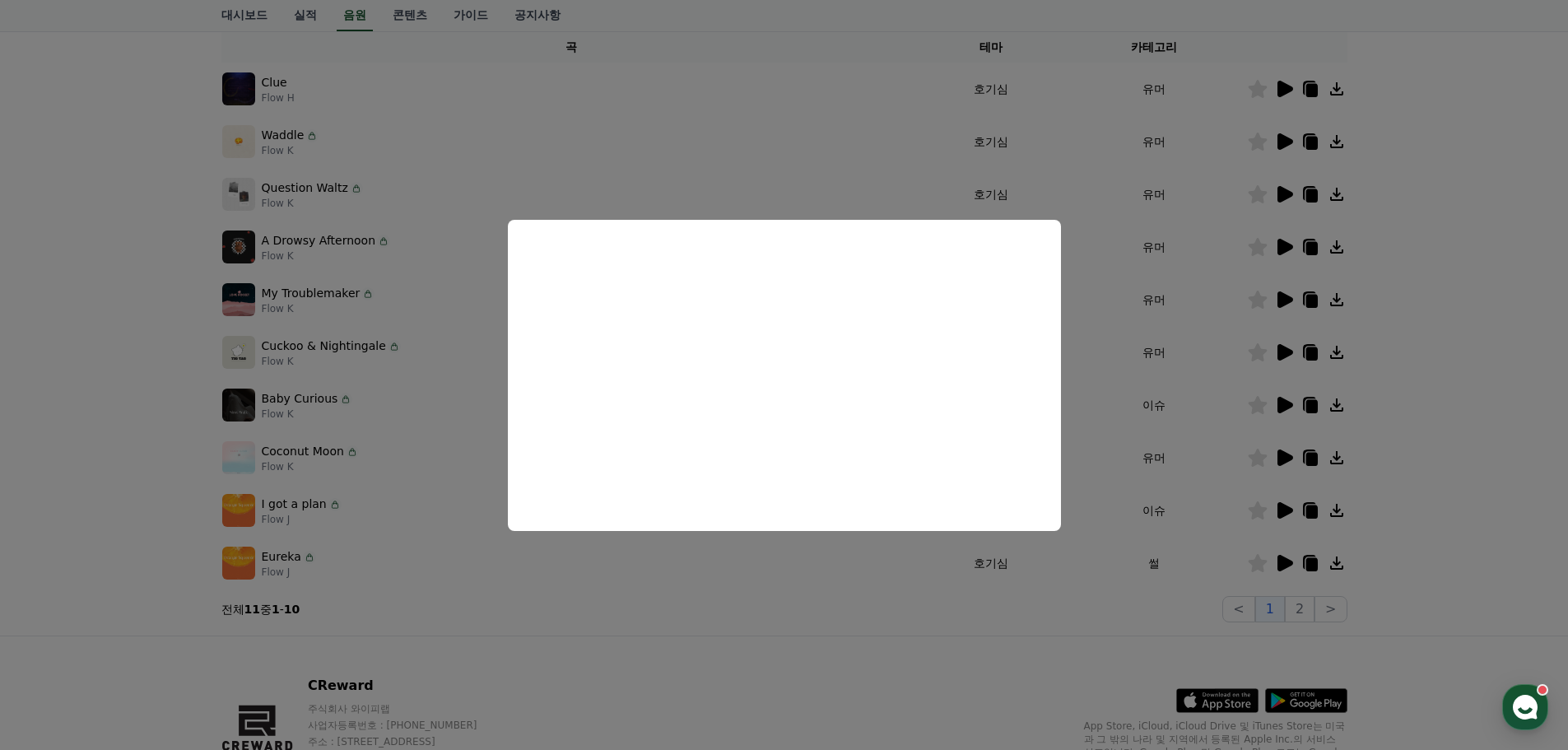
click at [450, 234] on button "close modal" at bounding box center [784, 375] width 1568 height 750
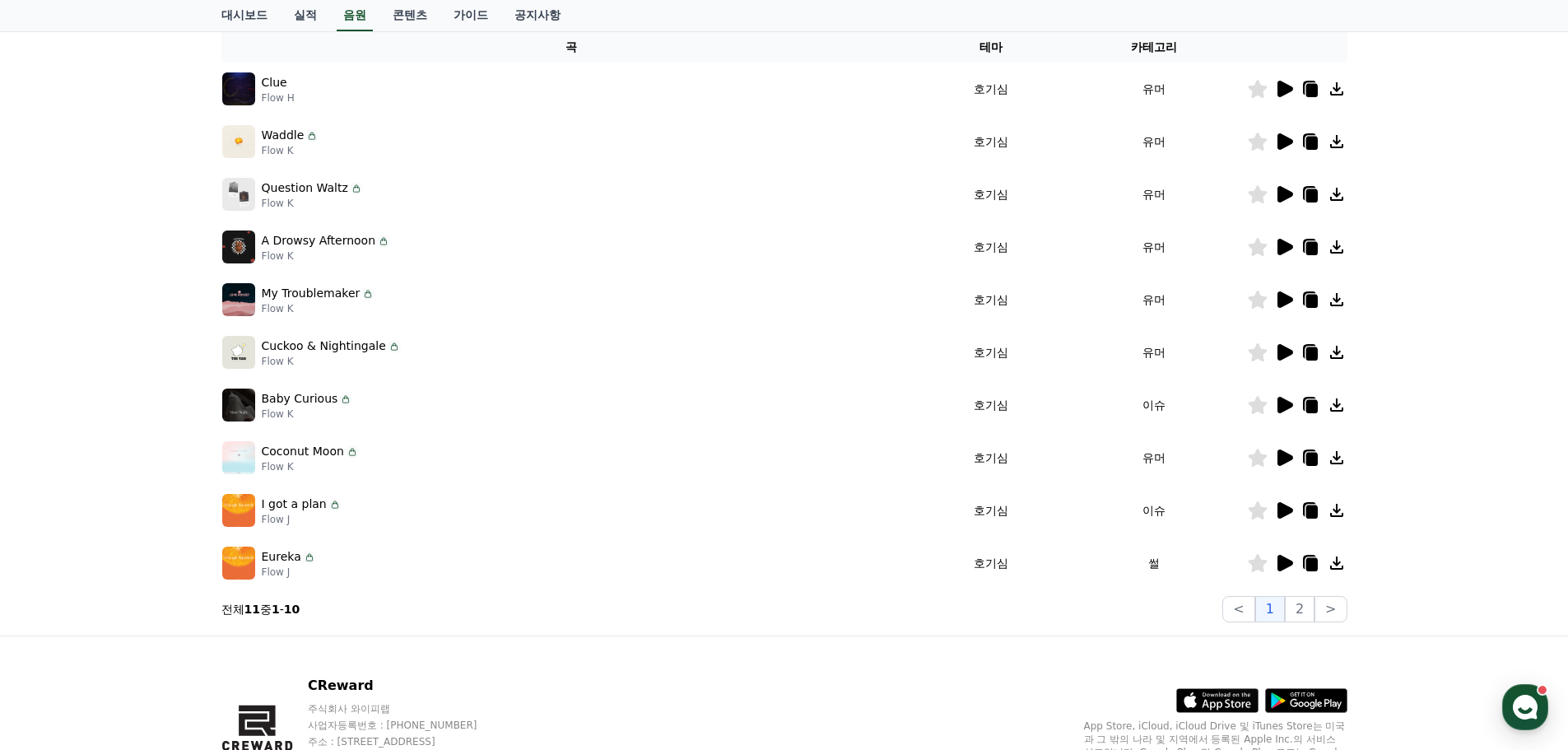
click at [63, 319] on div "크리워드 음원 서비스 이용 시 유의사항 음원 * 볼륨은 15% 이상으로 설정해주세요. * 35초 미만은 수익이 적거나 발생하지 않을 수 있습니…" at bounding box center [784, 238] width 1568 height 797
click at [1279, 405] on icon at bounding box center [1285, 404] width 15 height 16
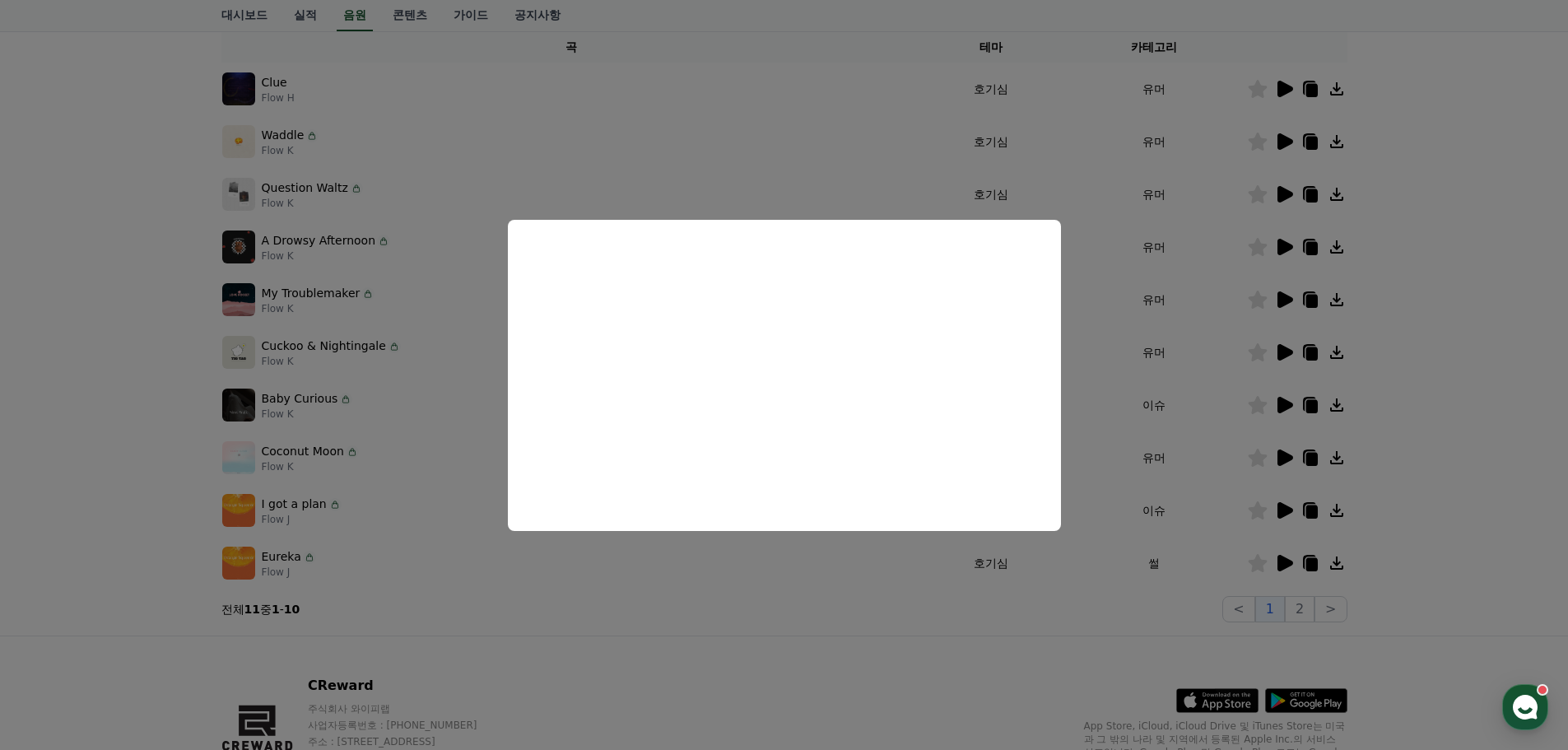
click at [165, 503] on button "close modal" at bounding box center [784, 375] width 1568 height 750
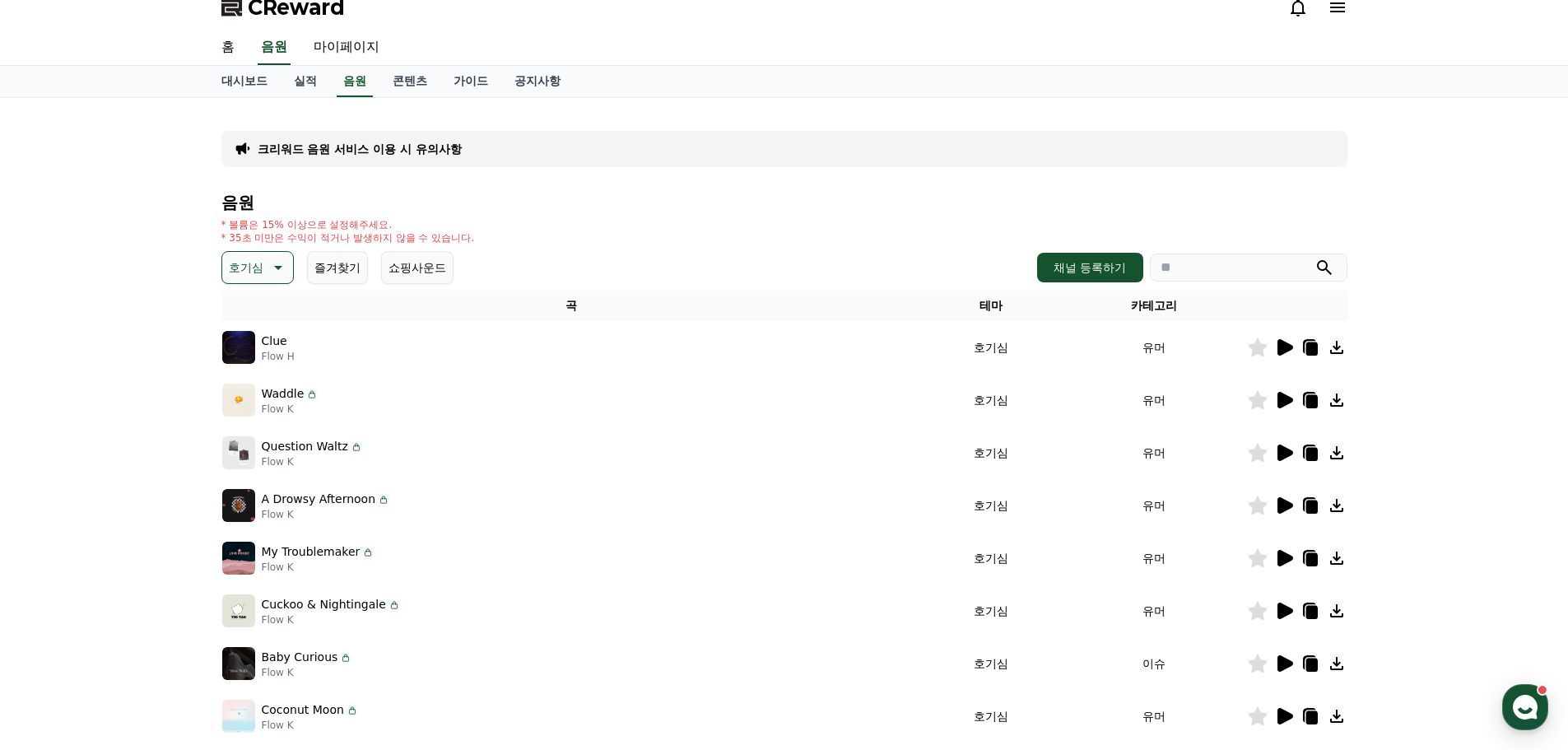
scroll to position [0, 0]
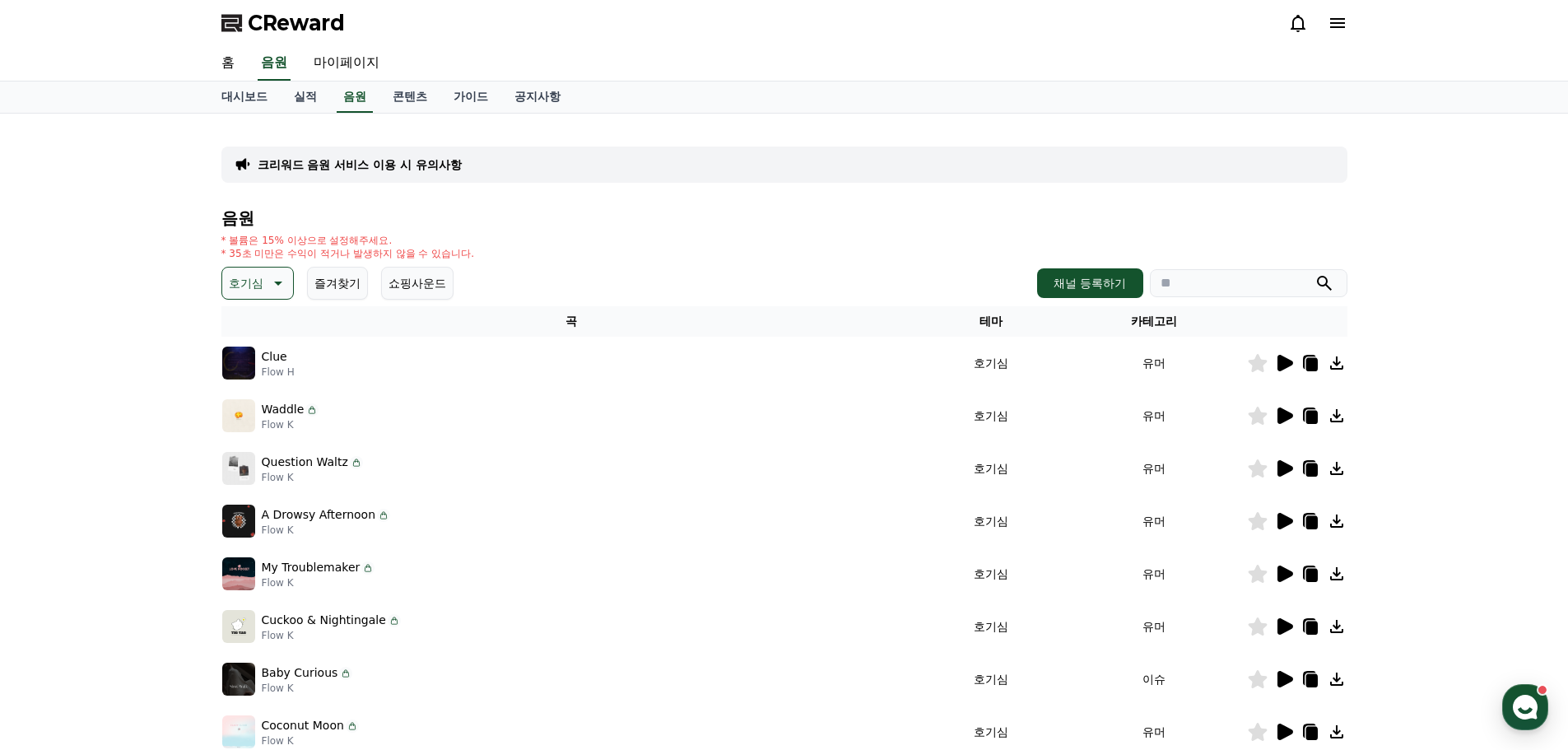
click at [273, 290] on icon at bounding box center [276, 283] width 20 height 20
click at [265, 321] on button "신나는" at bounding box center [248, 309] width 48 height 37
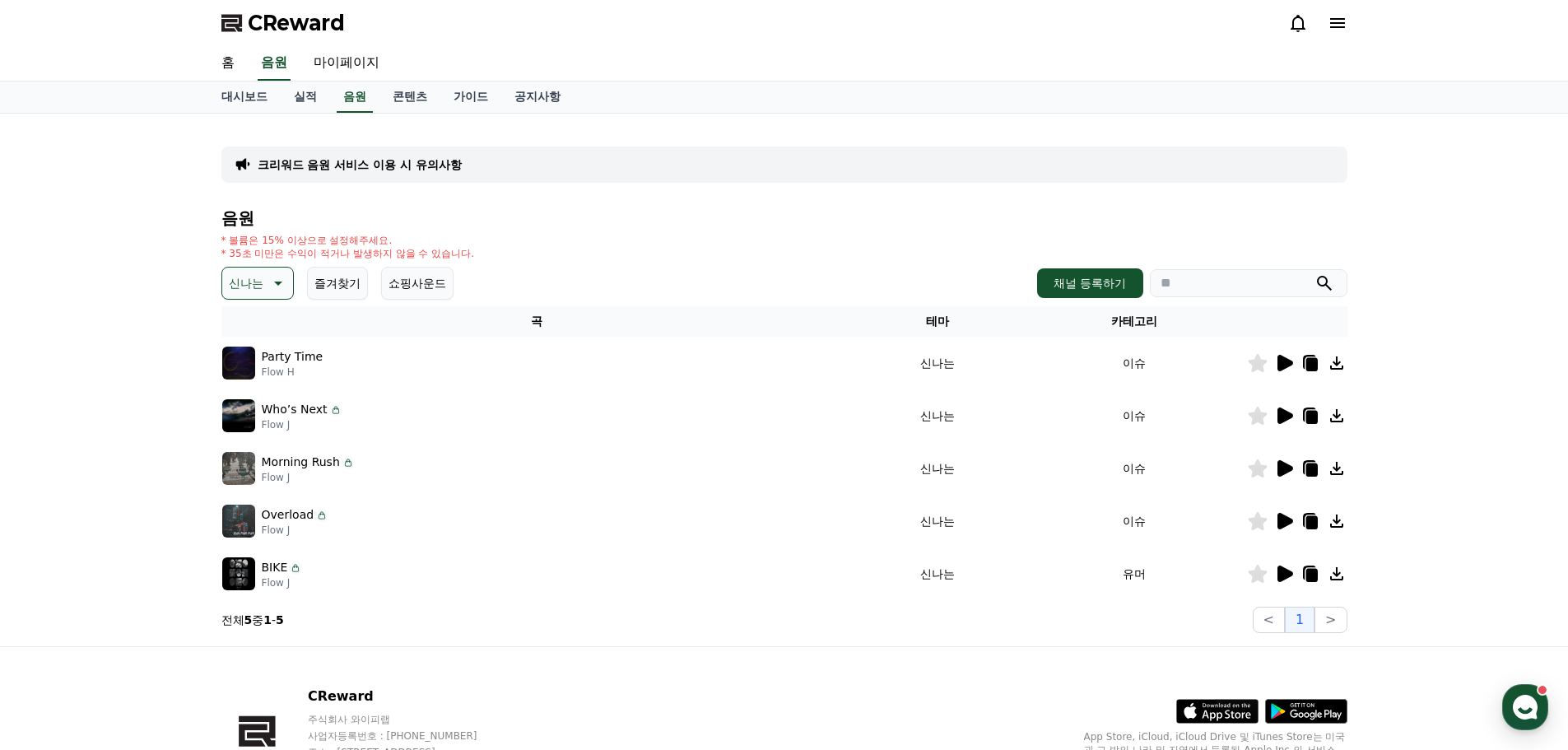
click at [1286, 362] on icon at bounding box center [1285, 363] width 15 height 16
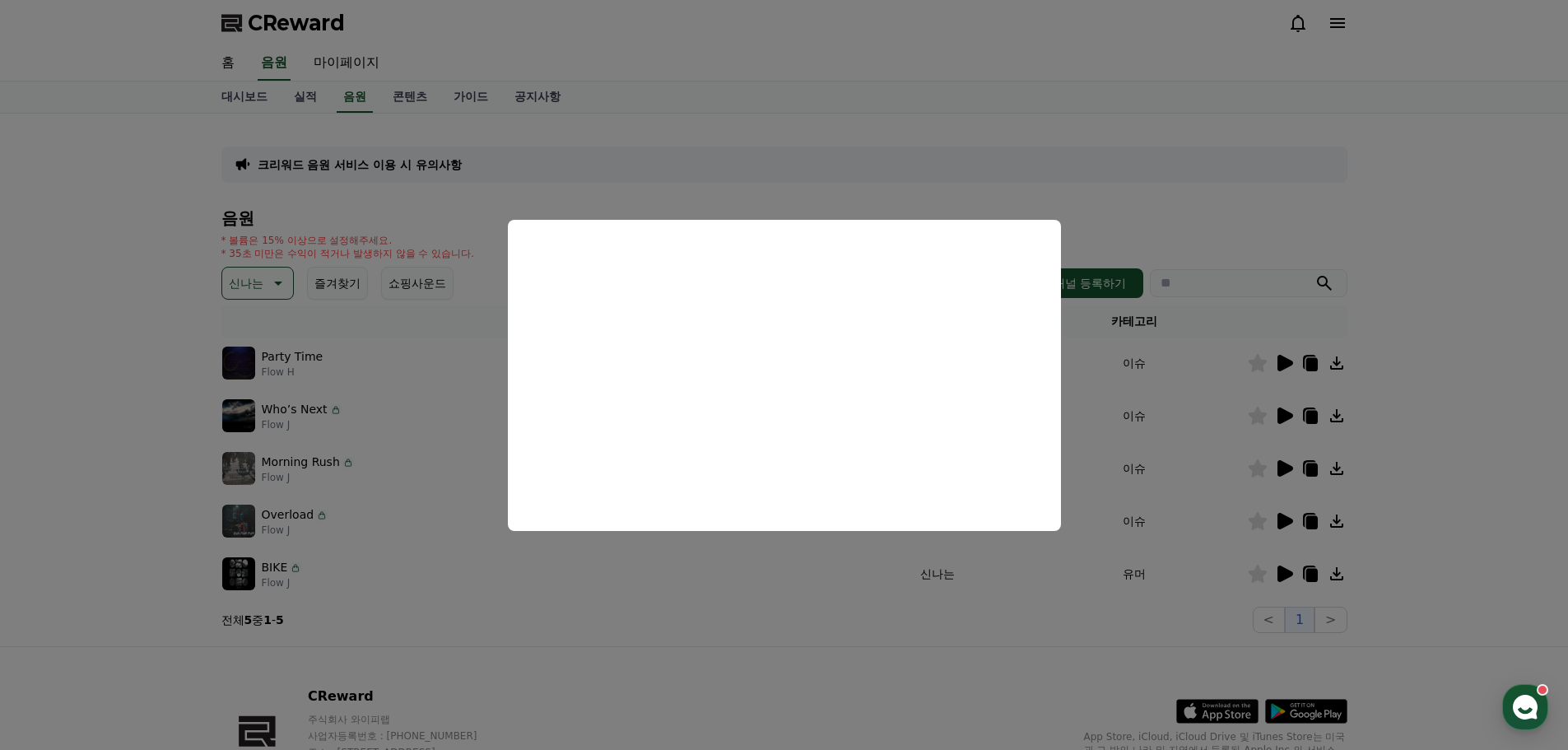
click at [414, 657] on button "close modal" at bounding box center [784, 375] width 1568 height 750
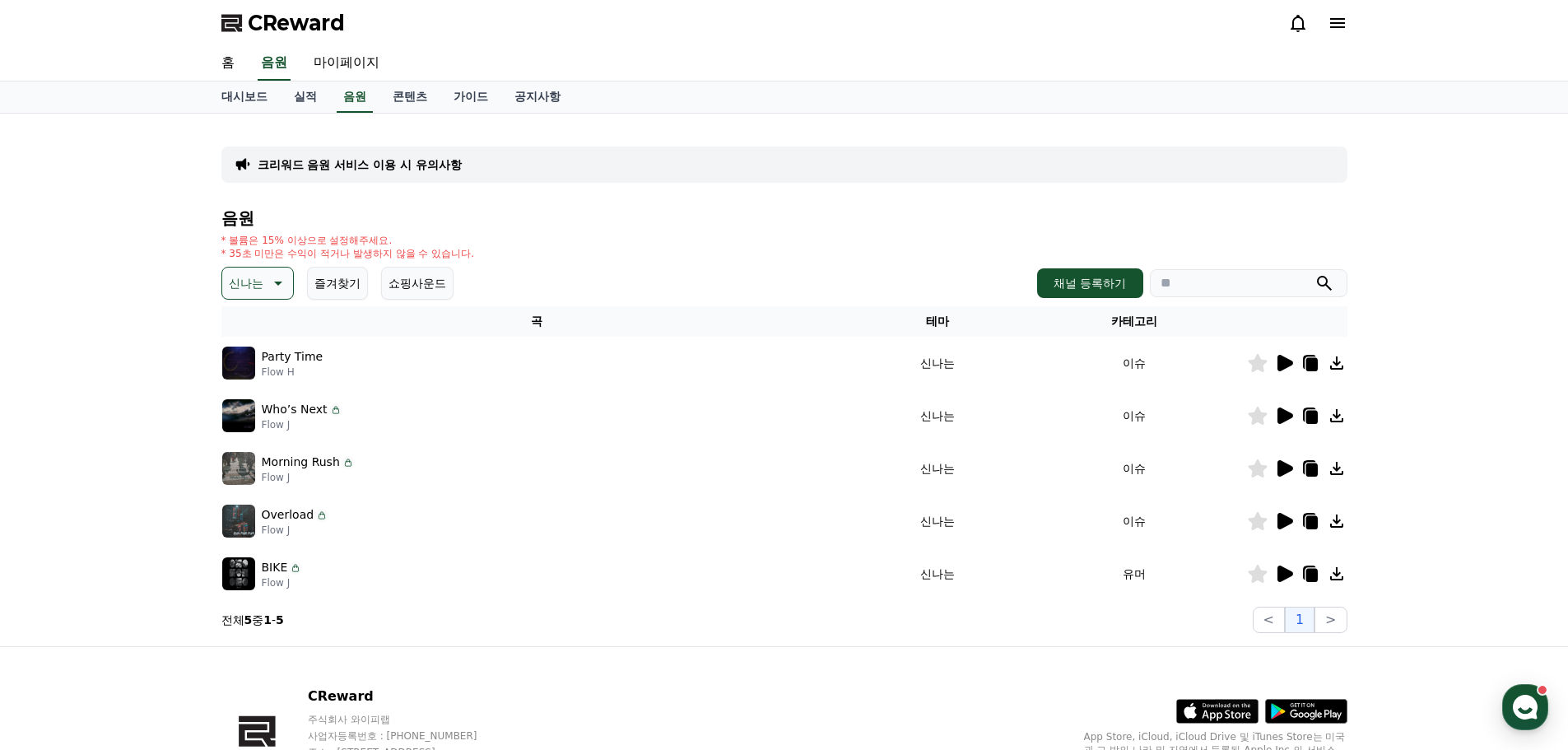
click at [1284, 523] on icon at bounding box center [1285, 521] width 15 height 16
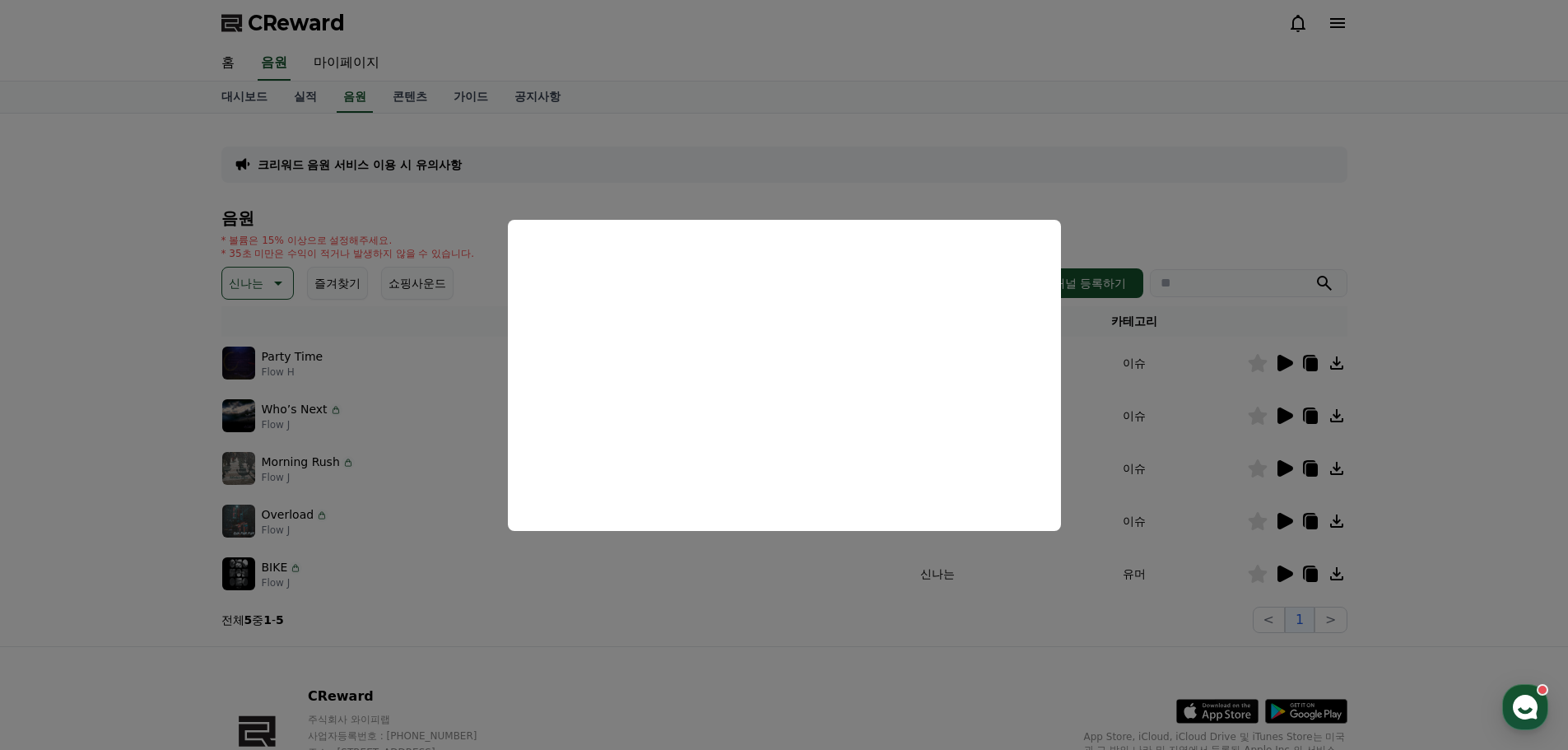
click at [969, 630] on button "close modal" at bounding box center [784, 375] width 1568 height 750
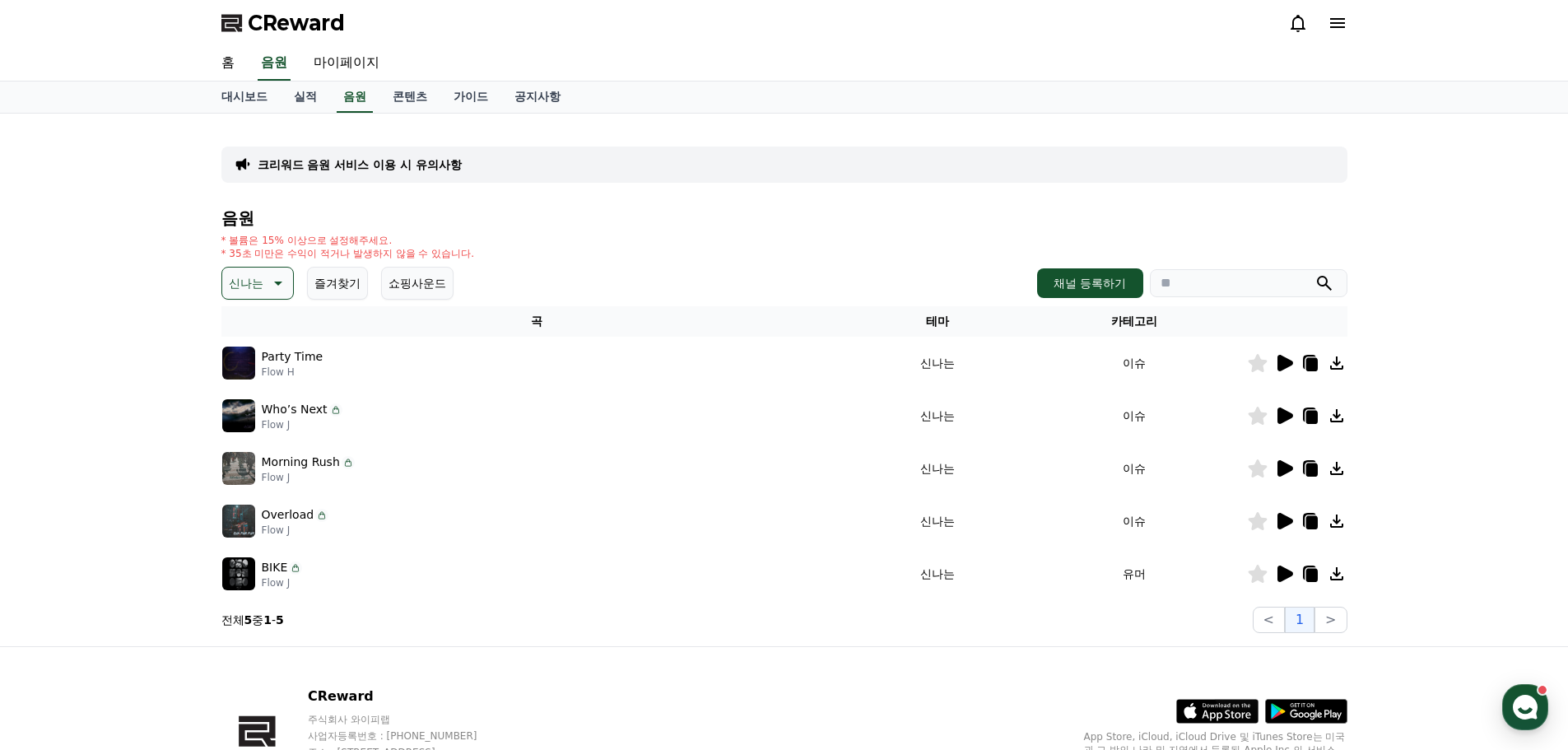
click at [1321, 511] on div at bounding box center [1297, 521] width 98 height 20
click at [1308, 519] on icon at bounding box center [1312, 523] width 12 height 14
